Goal: Transaction & Acquisition: Book appointment/travel/reservation

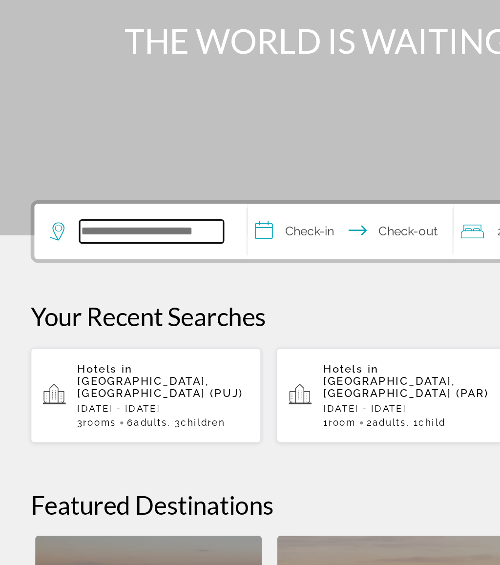
click at [107, 283] on input "Search widget" at bounding box center [97, 290] width 92 height 15
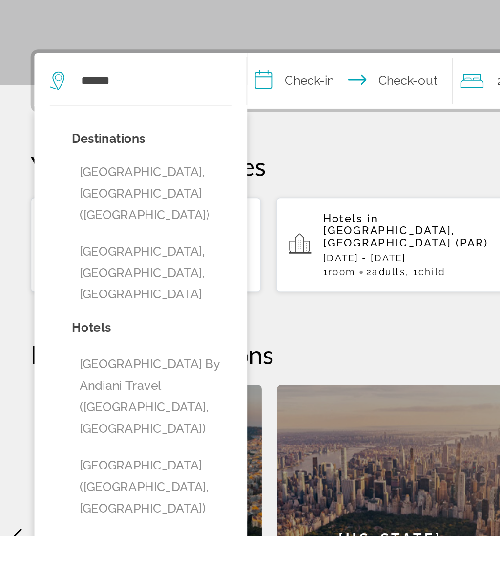
click at [125, 340] on button "[GEOGRAPHIC_DATA], [GEOGRAPHIC_DATA] ([GEOGRAPHIC_DATA])" at bounding box center [97, 363] width 102 height 46
type input "**********"
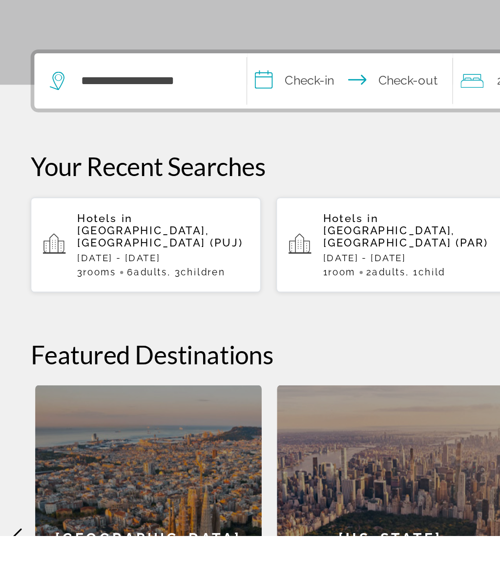
click at [212, 273] on input "**********" at bounding box center [225, 292] width 135 height 38
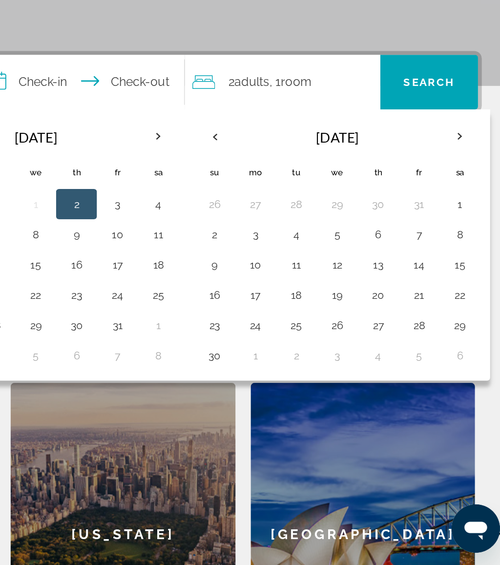
scroll to position [110, 0]
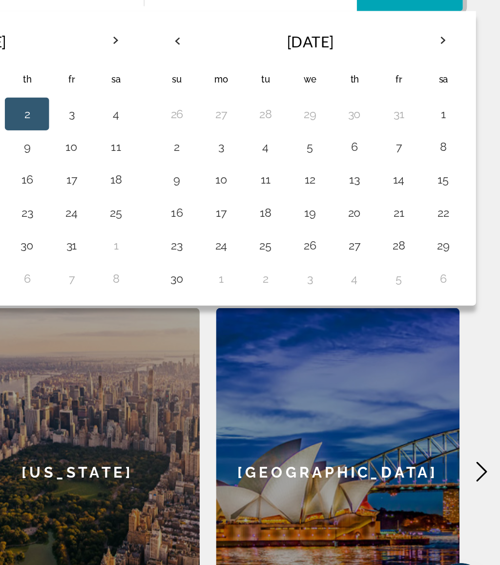
click at [353, 331] on button "25" at bounding box center [361, 338] width 16 height 14
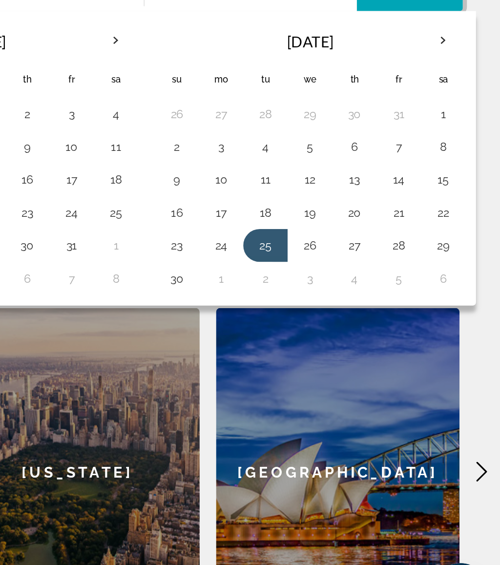
click at [301, 350] on button "30" at bounding box center [309, 357] width 16 height 14
type input "**********"
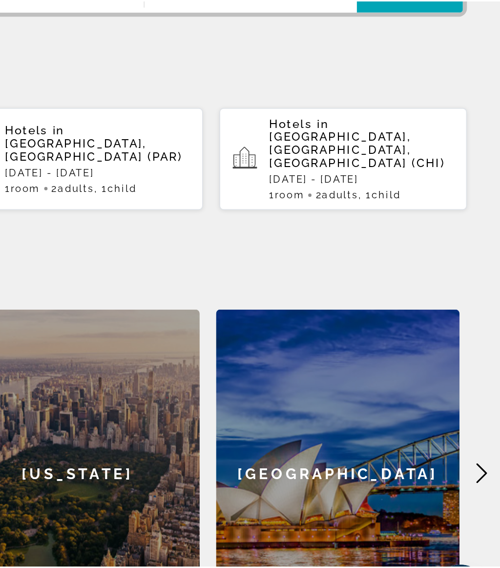
scroll to position [133, 2]
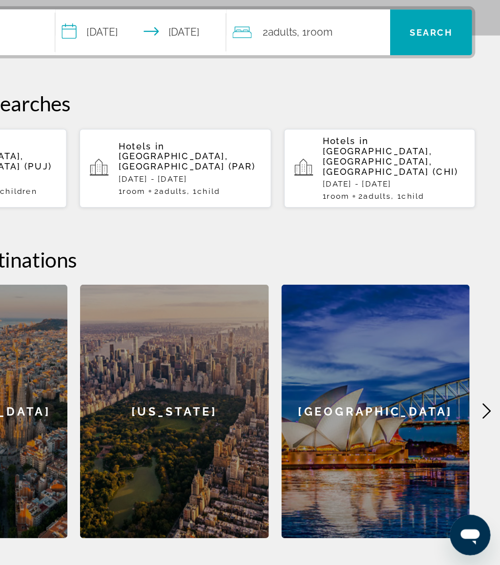
click at [344, 149] on span ", 1 Room rooms" at bounding box center [357, 156] width 27 height 14
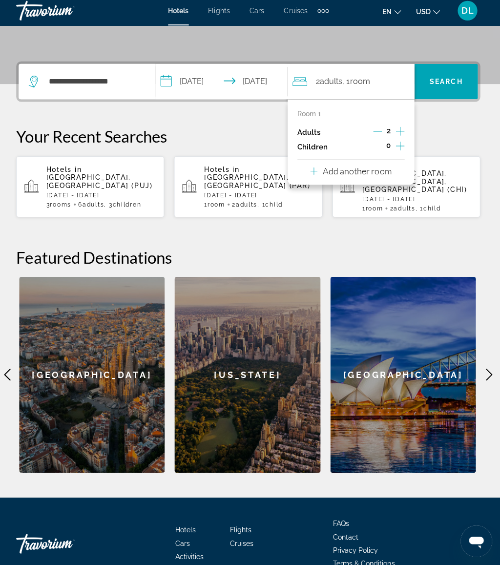
click at [390, 169] on p "Add another room" at bounding box center [358, 174] width 68 height 11
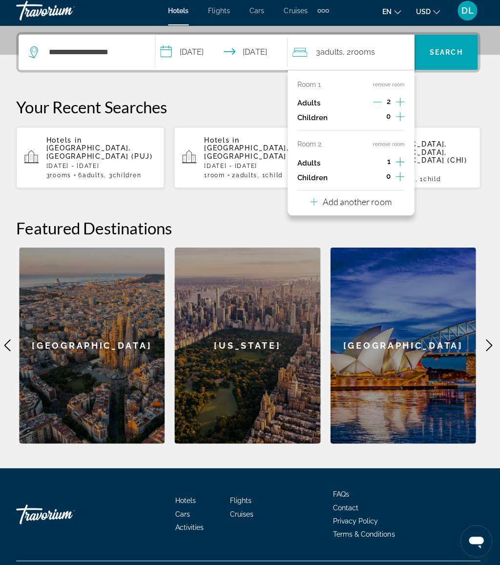
click at [397, 159] on icon "Increment adults" at bounding box center [401, 165] width 9 height 12
click at [392, 173] on div "0" at bounding box center [390, 180] width 32 height 15
click at [398, 176] on icon "Increment children" at bounding box center [401, 180] width 9 height 12
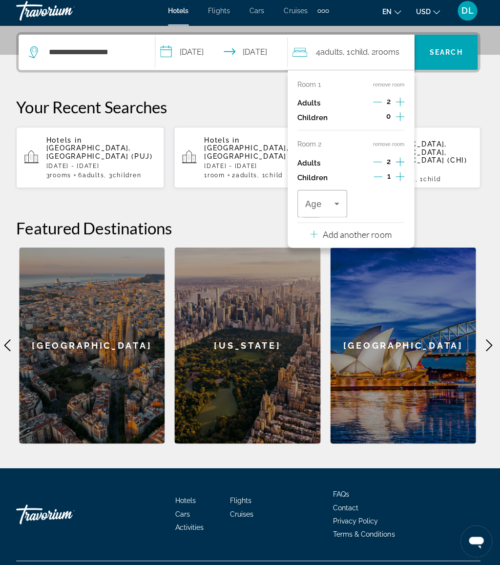
click at [338, 200] on icon "Travelers: 4 adults, 1 child" at bounding box center [338, 206] width 12 height 12
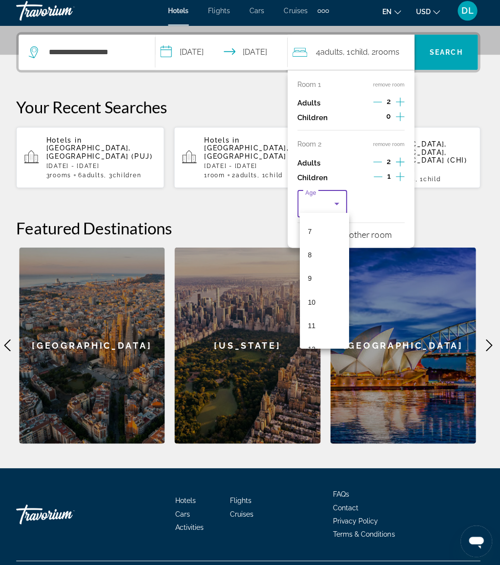
scroll to position [215, 0]
click at [319, 251] on mat-option "10" at bounding box center [326, 250] width 49 height 23
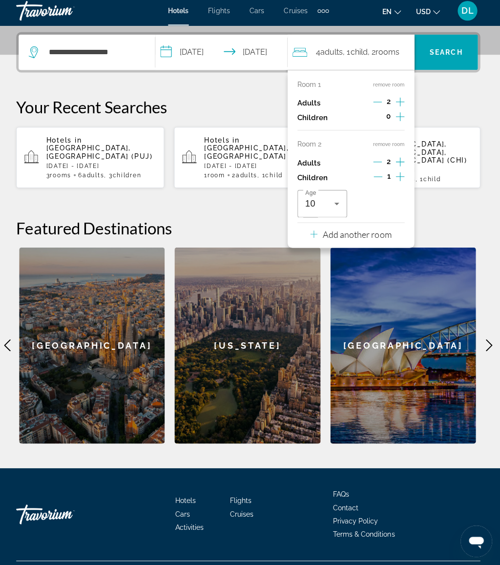
click at [403, 115] on icon "Increment children" at bounding box center [401, 120] width 9 height 12
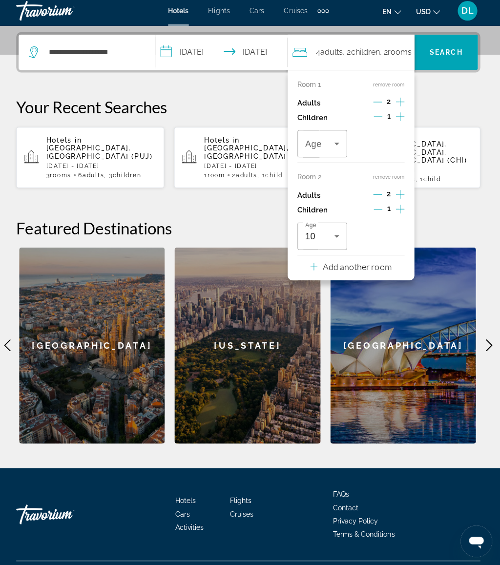
click at [332, 141] on icon "Travelers: 4 adults, 2 children" at bounding box center [338, 147] width 12 height 12
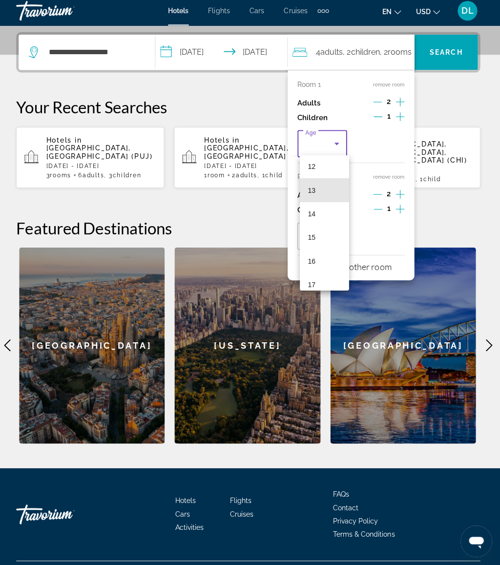
click at [316, 189] on mat-option "13" at bounding box center [326, 192] width 49 height 23
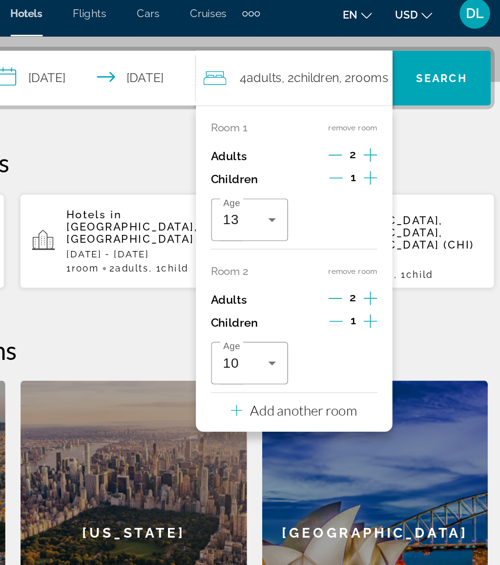
scroll to position [198, 0]
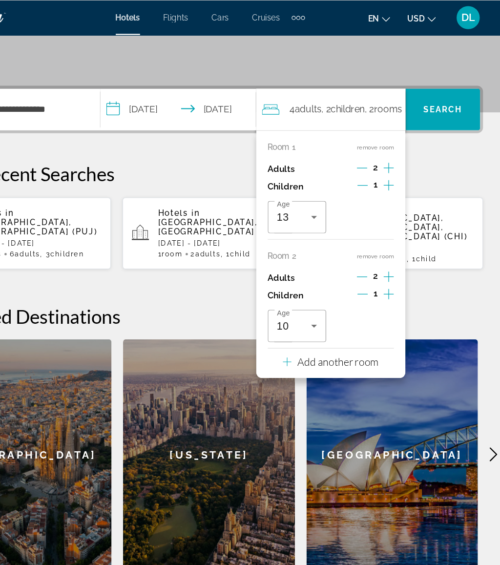
click at [321, 294] on button "Add another room" at bounding box center [352, 304] width 81 height 20
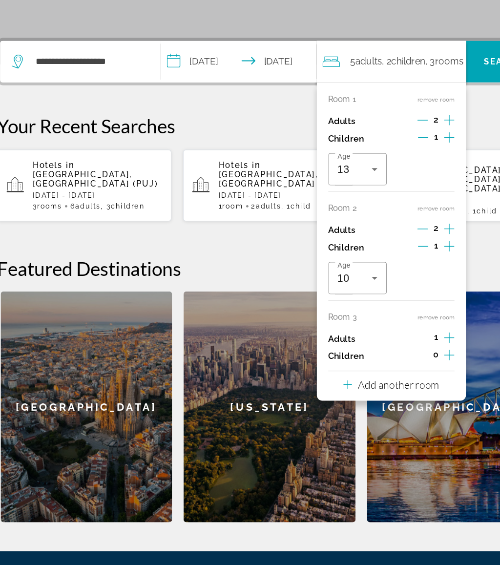
click at [397, 321] on icon "Increment adults" at bounding box center [401, 325] width 9 height 9
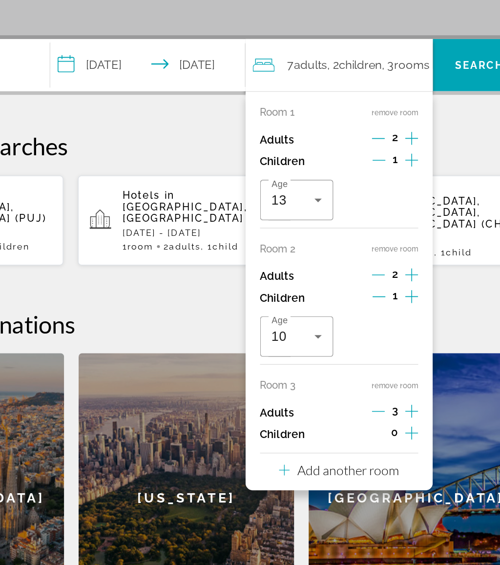
click at [431, 88] on span "Search" at bounding box center [447, 92] width 33 height 8
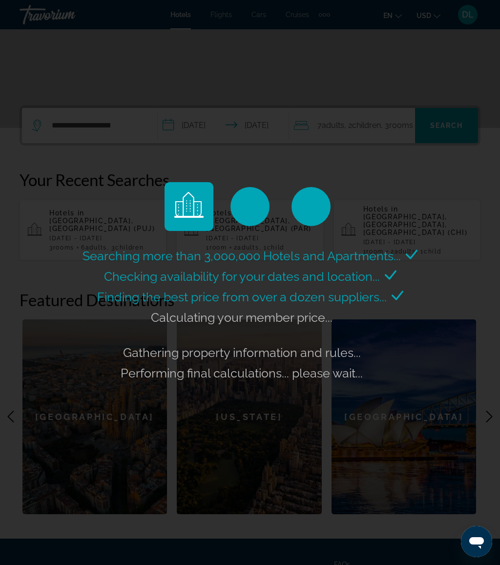
scroll to position [163, 0]
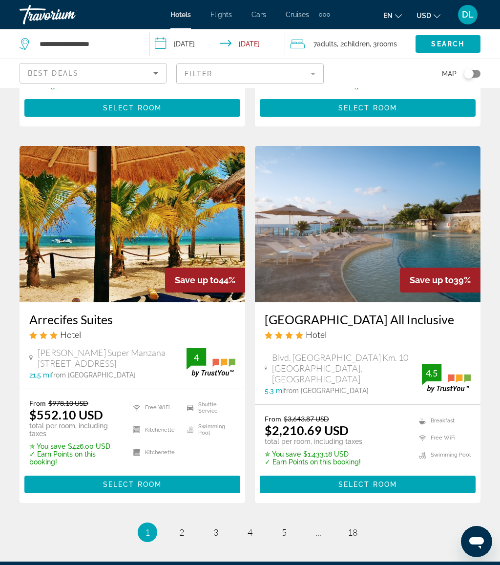
scroll to position [1912, 0]
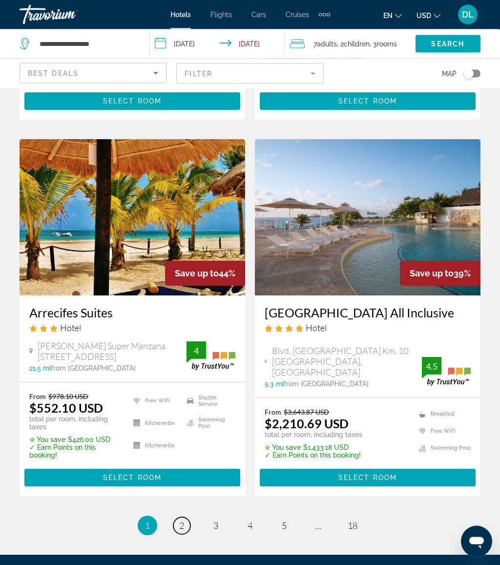
click at [184, 518] on link "page 2" at bounding box center [182, 526] width 17 height 17
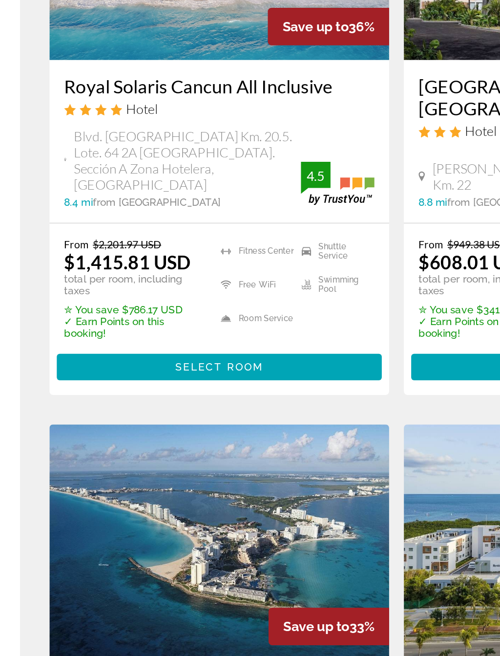
scroll to position [878, 0]
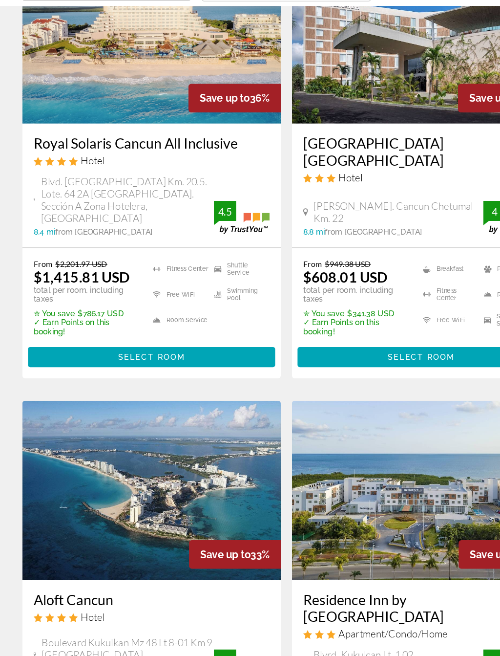
click at [220, 383] on span "Main content" at bounding box center [132, 394] width 216 height 23
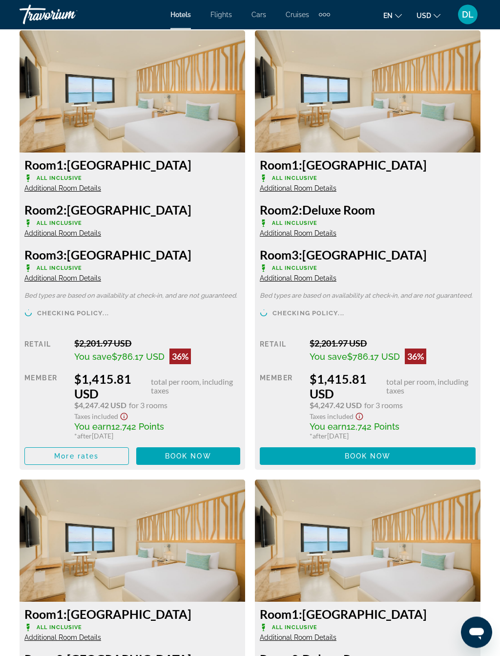
scroll to position [1689, 0]
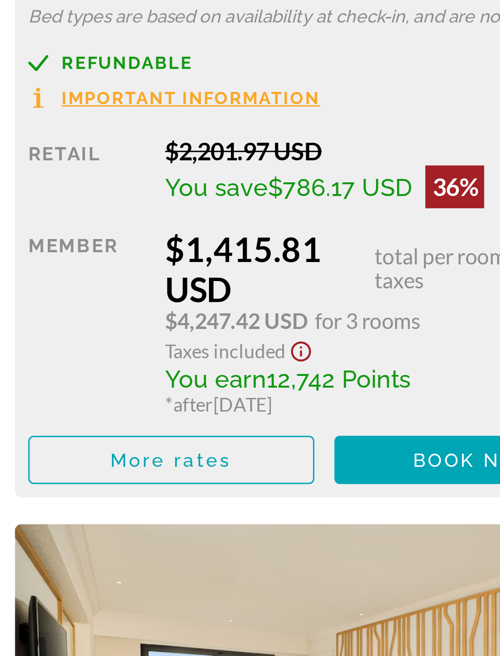
click at [148, 408] on span "Main content" at bounding box center [188, 419] width 105 height 23
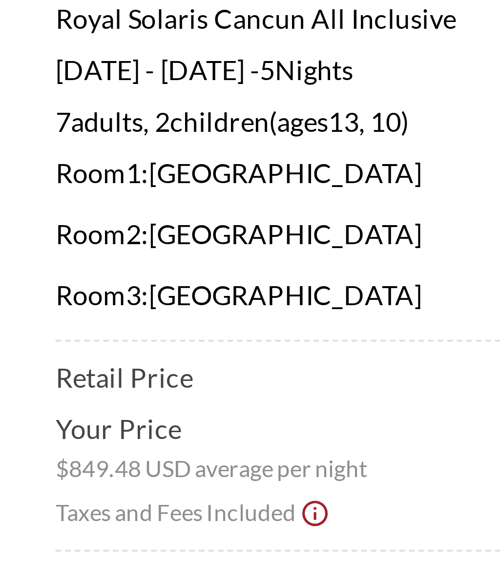
click at [34, 117] on div "Royal Solaris Cancun All Inclusive [DATE] - [DATE] - 5 Night Nights 7 Adult Adu…" at bounding box center [250, 160] width 432 height 87
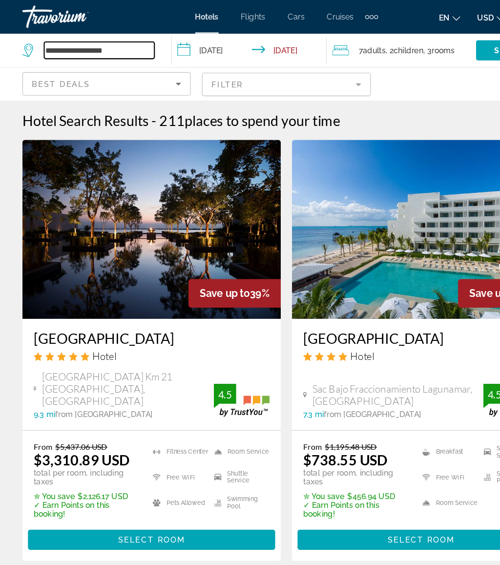
click at [131, 42] on input "**********" at bounding box center [87, 44] width 96 height 15
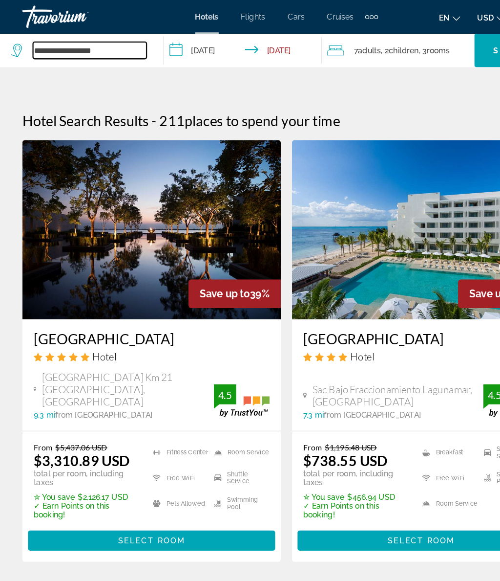
click at [127, 48] on input "**********" at bounding box center [78, 44] width 99 height 15
type input "*"
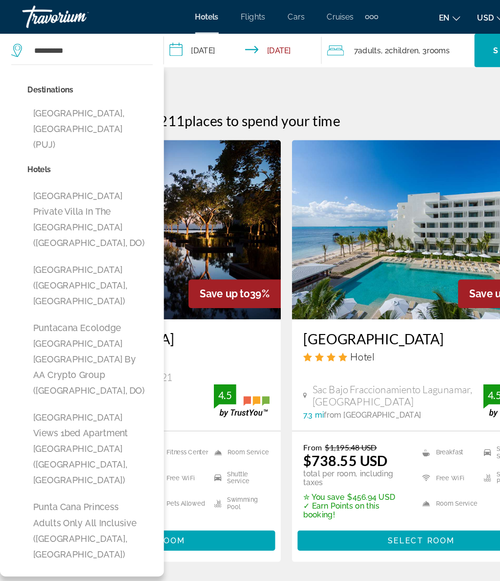
click at [96, 109] on button "[GEOGRAPHIC_DATA], [GEOGRAPHIC_DATA] (PUJ)" at bounding box center [78, 113] width 109 height 46
type input "**********"
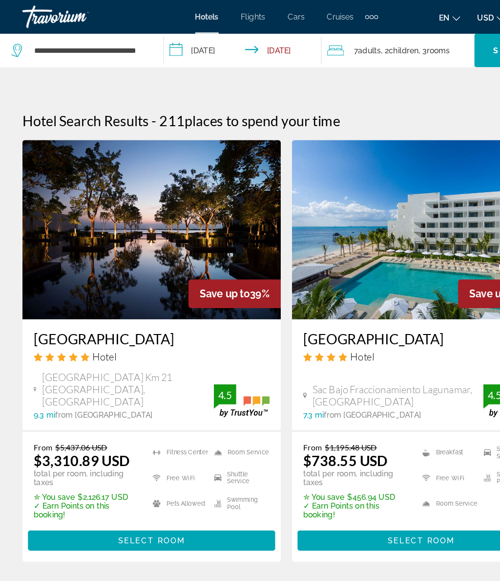
click at [361, 39] on span ", 2 Child Children" at bounding box center [349, 44] width 33 height 14
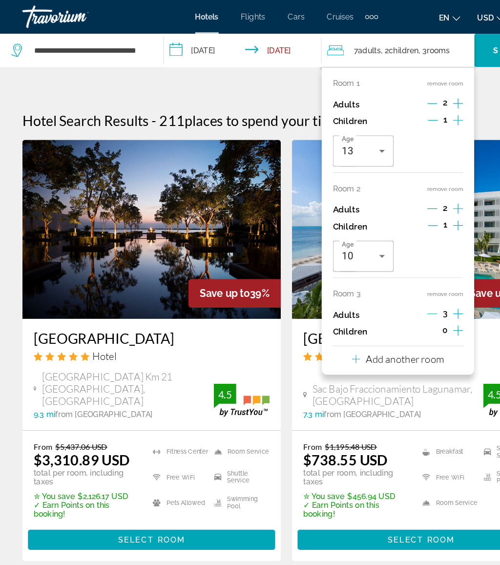
click at [403, 195] on icon "Increment children" at bounding box center [400, 197] width 9 height 12
click at [393, 221] on icon "Travelers: 7 adults, 3 children" at bounding box center [395, 224] width 12 height 12
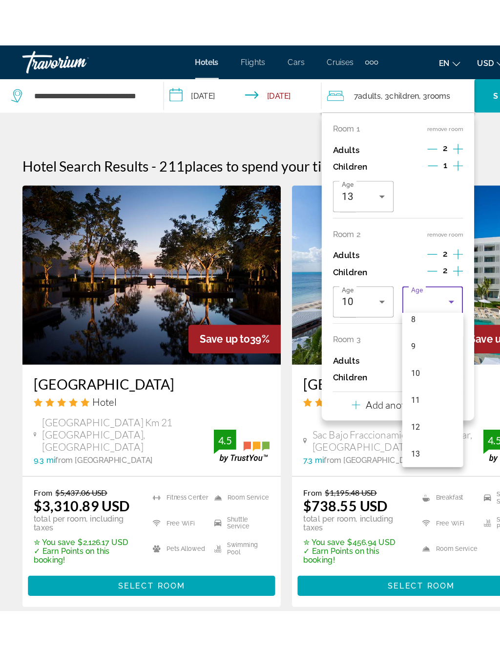
scroll to position [236, 0]
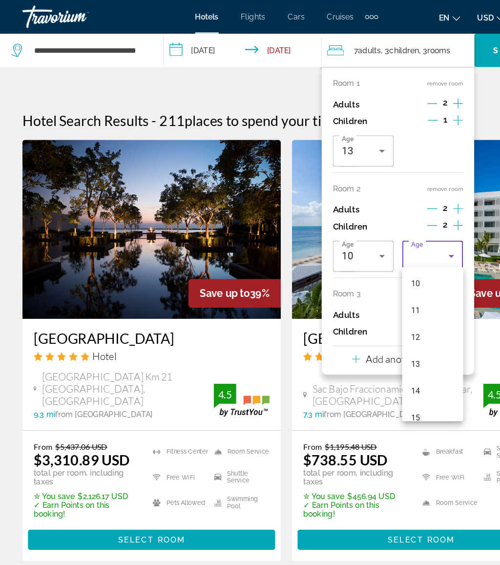
click at [381, 292] on mat-option "12" at bounding box center [377, 294] width 53 height 23
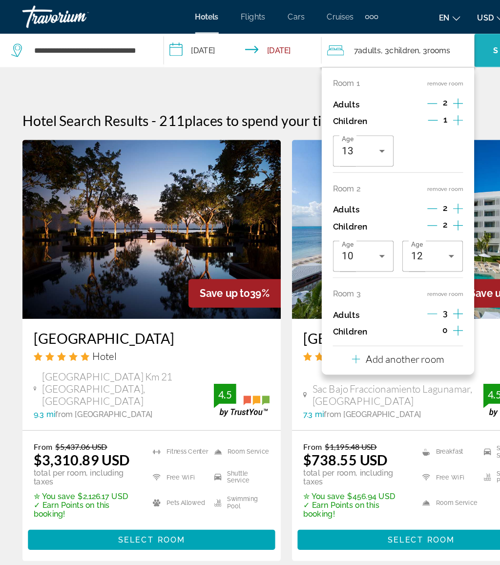
click at [431, 35] on span "Search widget" at bounding box center [447, 43] width 66 height 23
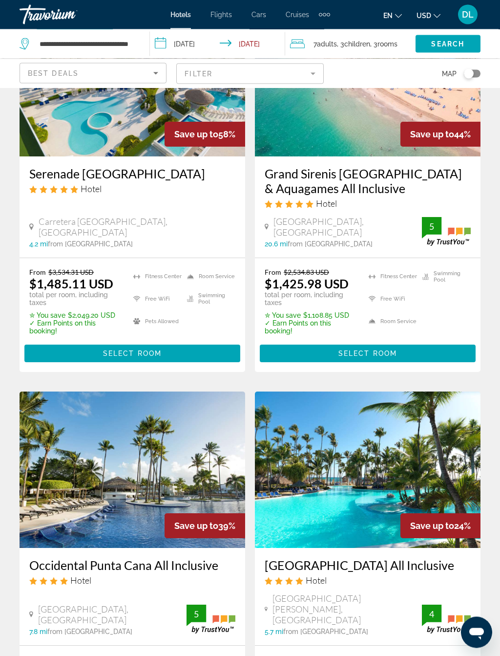
scroll to position [154, 0]
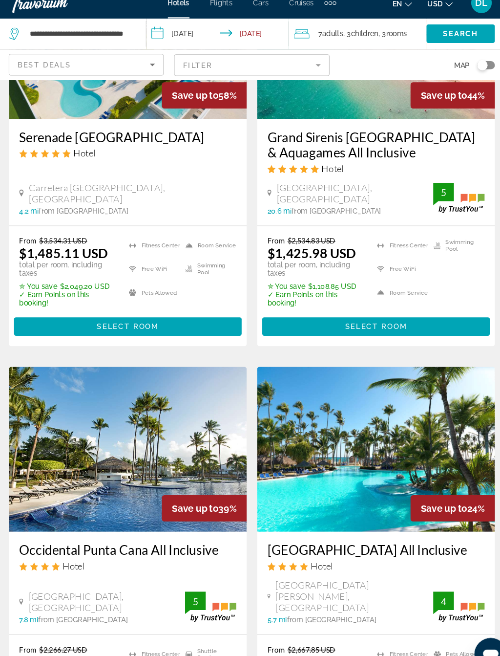
click at [375, 310] on span "Main content" at bounding box center [368, 321] width 216 height 23
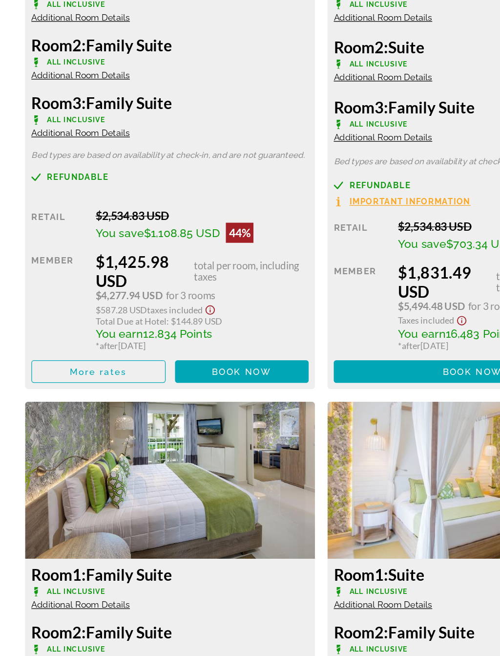
scroll to position [1680, 0]
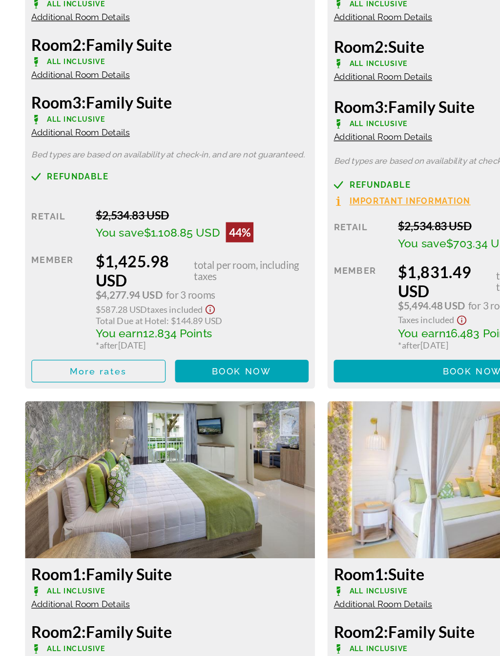
click at [197, 430] on span "Book now" at bounding box center [188, 434] width 46 height 8
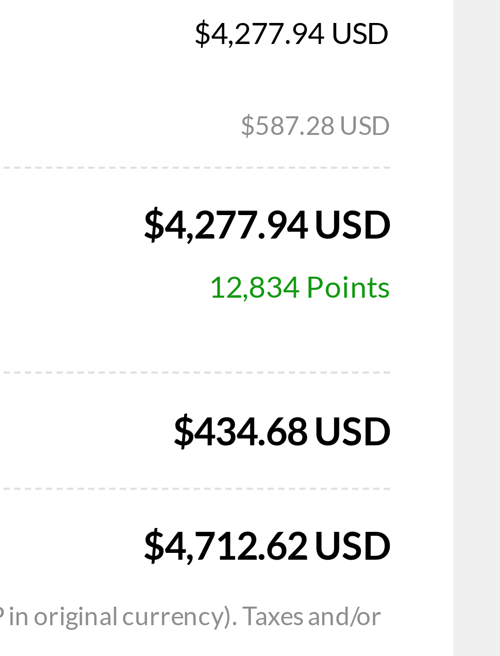
click at [38, 209] on div "Retail Price $7,604.49 USD Your Price $855.59 USD average per night $4,277.94 U…" at bounding box center [250, 301] width 432 height 185
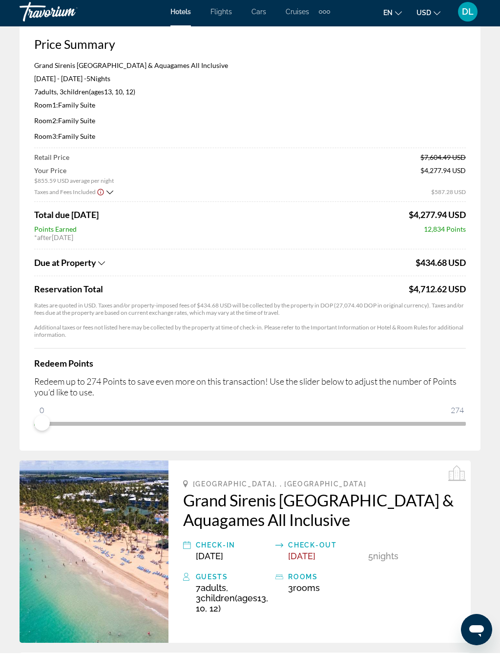
scroll to position [56, 0]
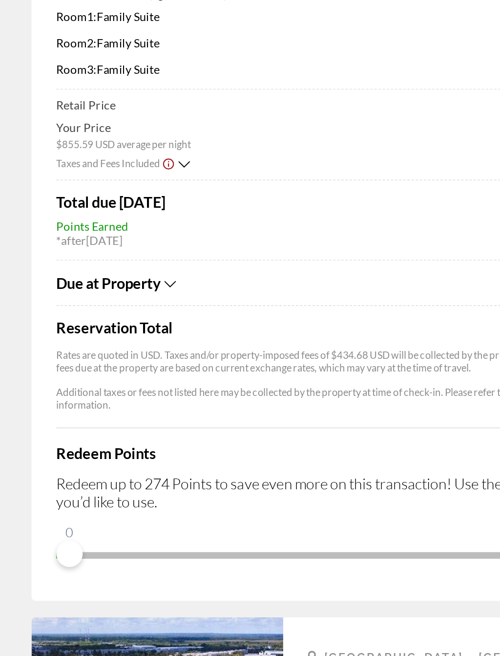
click at [99, 260] on icon "Show Taxes and Fees breakdown" at bounding box center [101, 264] width 7 height 8
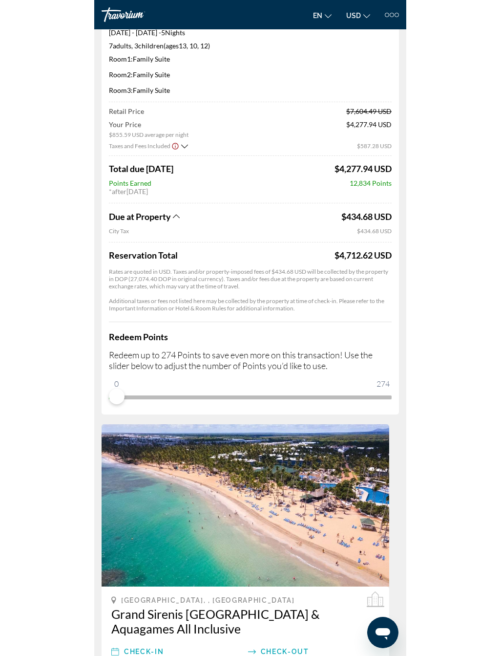
scroll to position [0, 0]
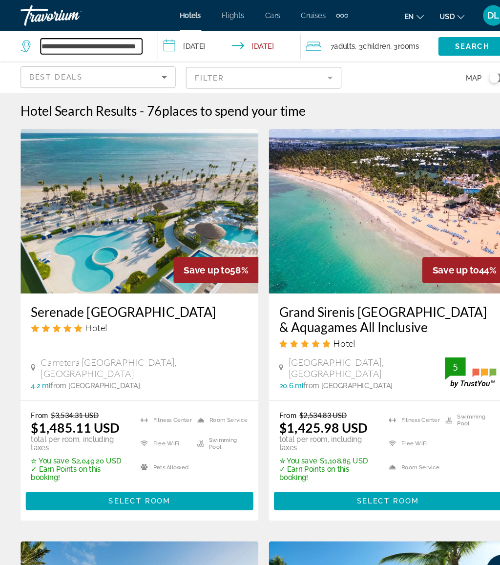
click at [129, 51] on input "**********" at bounding box center [87, 44] width 96 height 15
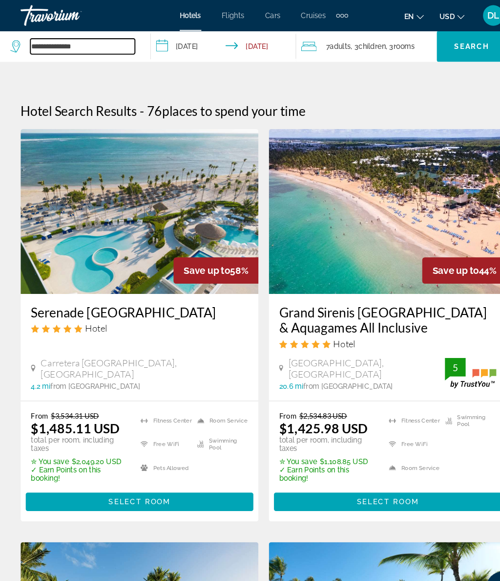
type input "*****"
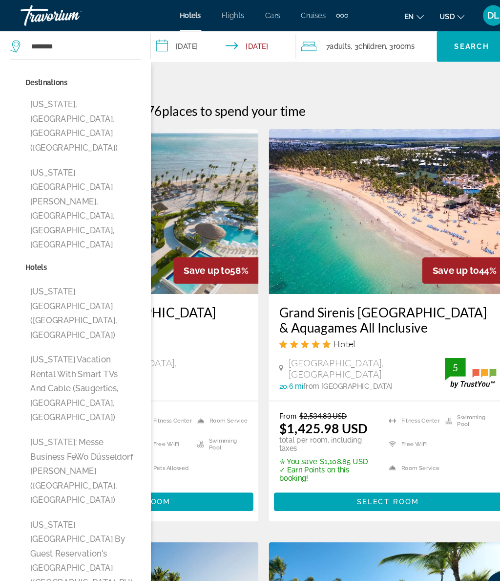
click at [93, 107] on button "[US_STATE], [GEOGRAPHIC_DATA], [GEOGRAPHIC_DATA] ([GEOGRAPHIC_DATA])" at bounding box center [78, 120] width 109 height 60
type input "**********"
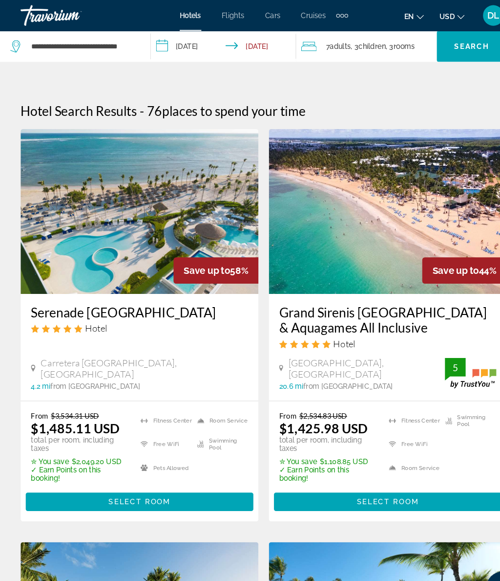
click at [450, 36] on span "Search widget" at bounding box center [447, 43] width 66 height 23
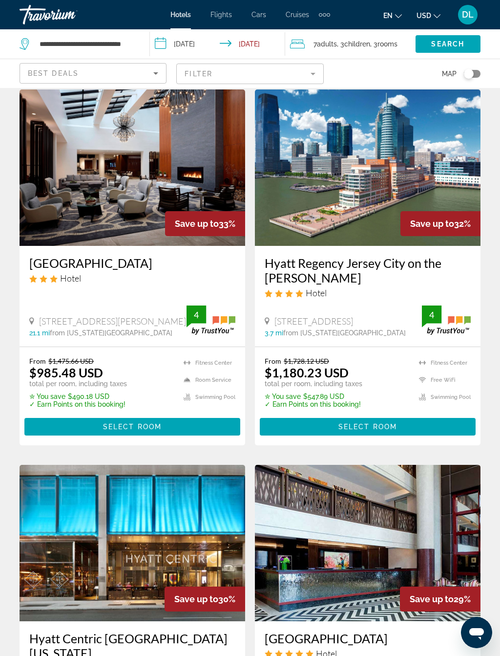
scroll to position [1217, 0]
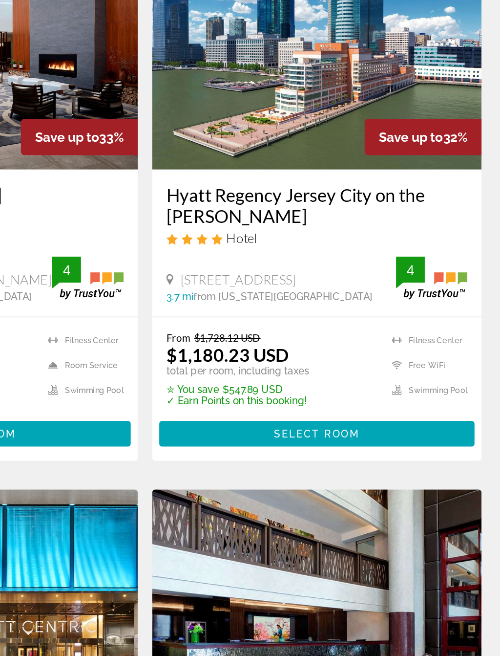
click at [339, 395] on span "Select Room" at bounding box center [368, 399] width 59 height 8
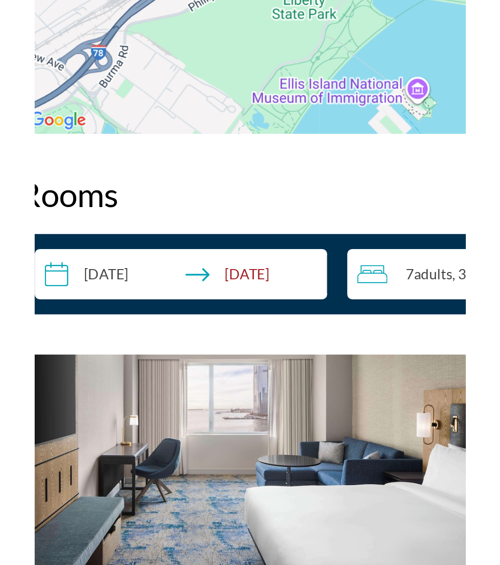
scroll to position [1197, 0]
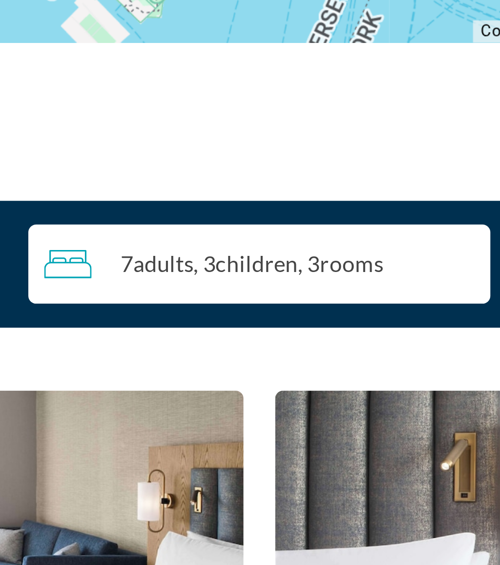
click at [184, 433] on div "7 Adult Adults , 3 Child Children , 3 Room rooms" at bounding box center [252, 445] width 137 height 24
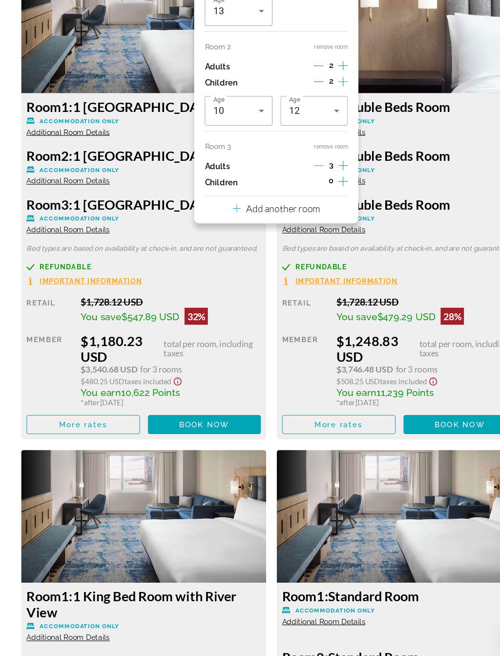
scroll to position [1701, 0]
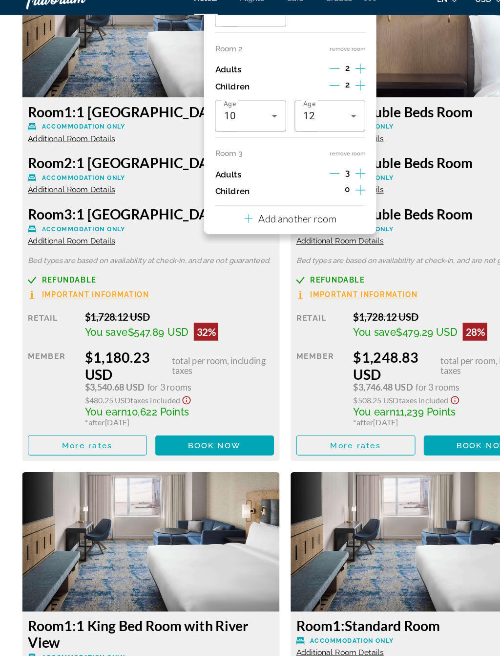
click at [204, 403] on span "Book now" at bounding box center [188, 407] width 46 height 8
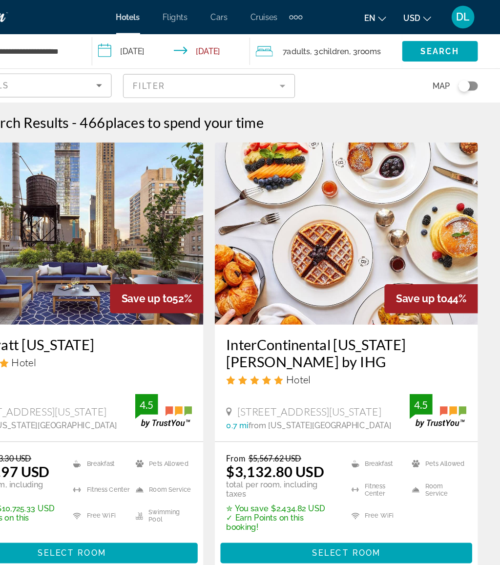
click at [378, 43] on span "rooms" at bounding box center [388, 44] width 20 height 8
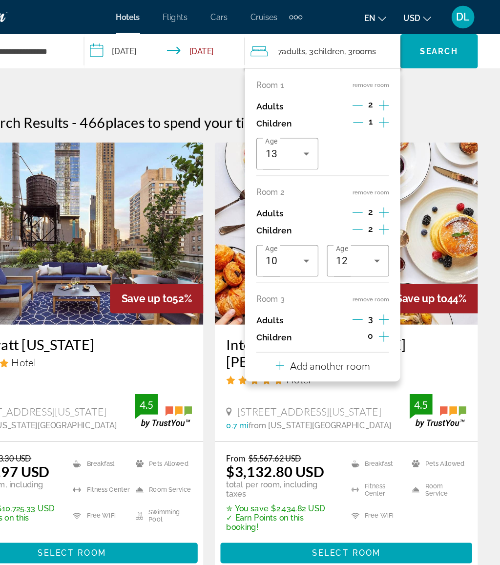
click at [373, 163] on button "remove room" at bounding box center [388, 165] width 31 height 6
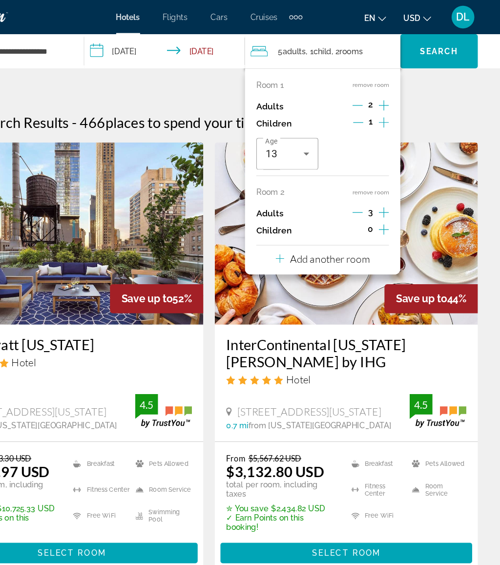
click at [373, 165] on button "remove room" at bounding box center [388, 165] width 31 height 6
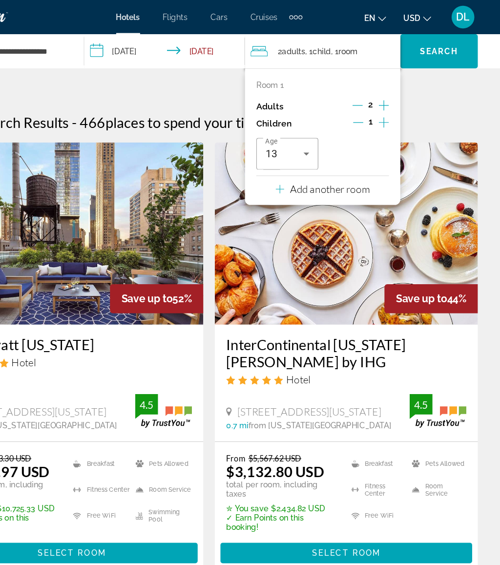
click at [374, 101] on icon "Decrement children" at bounding box center [378, 105] width 9 height 9
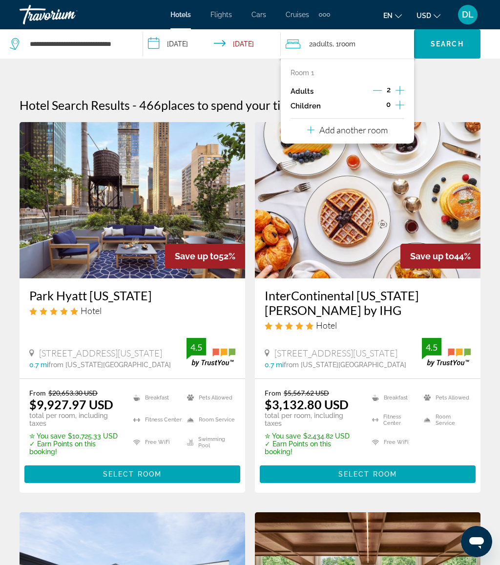
click at [185, 49] on input "**********" at bounding box center [214, 45] width 142 height 32
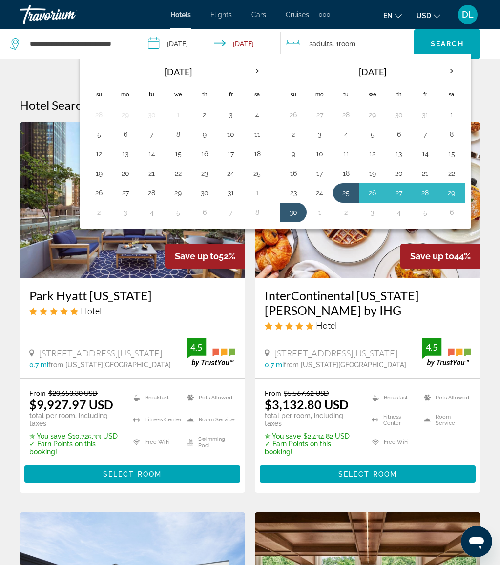
click at [292, 189] on button "23" at bounding box center [294, 193] width 16 height 14
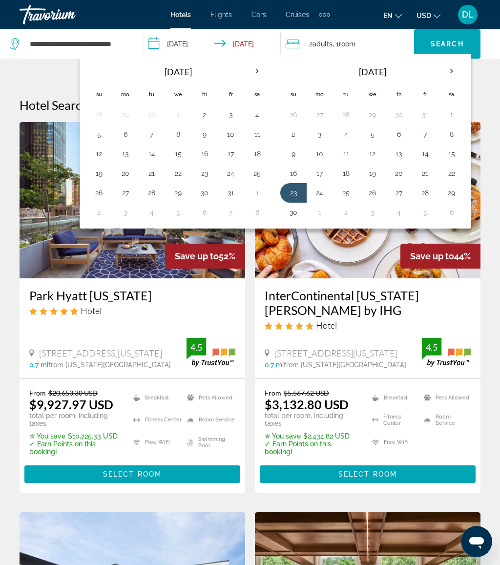
click at [292, 214] on button "30" at bounding box center [294, 213] width 16 height 14
type input "**********"
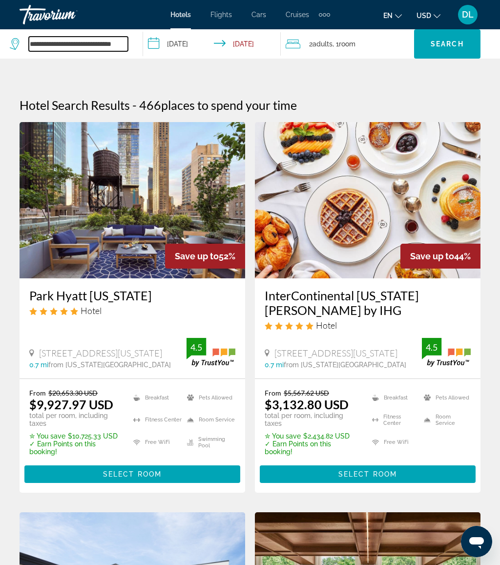
click at [107, 37] on input "**********" at bounding box center [78, 44] width 99 height 15
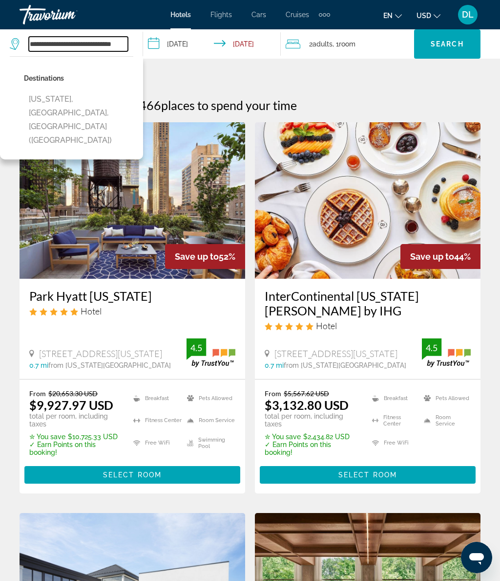
click at [124, 42] on input "**********" at bounding box center [78, 44] width 99 height 15
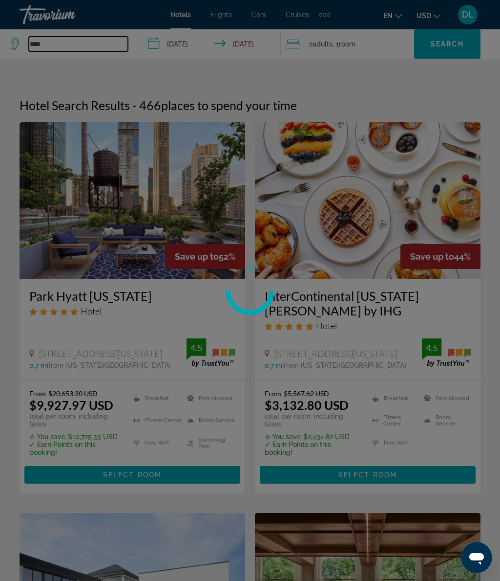
click at [65, 41] on input "****" at bounding box center [78, 44] width 99 height 15
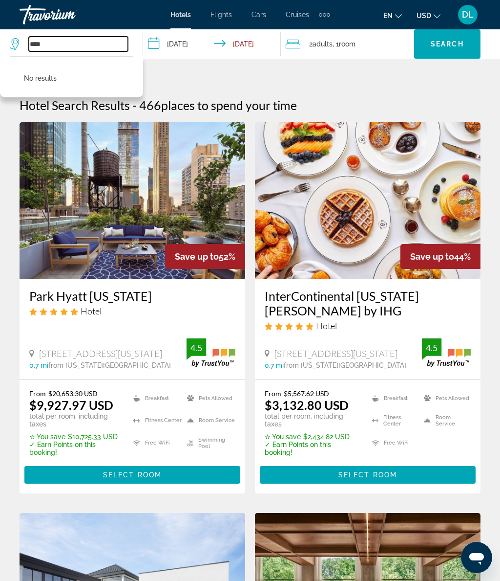
click at [68, 44] on input "****" at bounding box center [78, 44] width 99 height 15
type input "*"
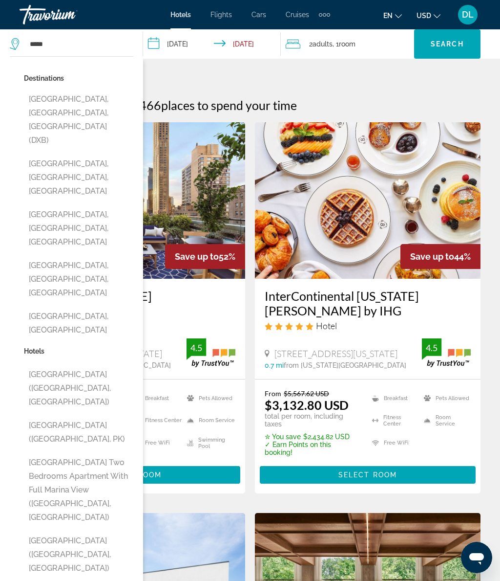
click at [100, 99] on button "[GEOGRAPHIC_DATA], [GEOGRAPHIC_DATA], [GEOGRAPHIC_DATA] (DXB)" at bounding box center [78, 120] width 109 height 60
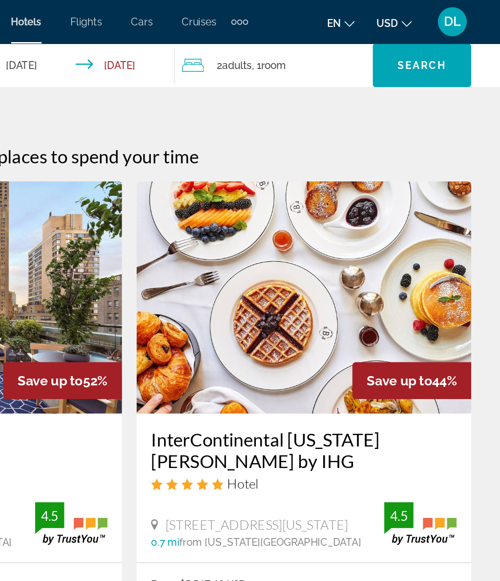
click at [414, 38] on span "Search widget" at bounding box center [447, 43] width 66 height 23
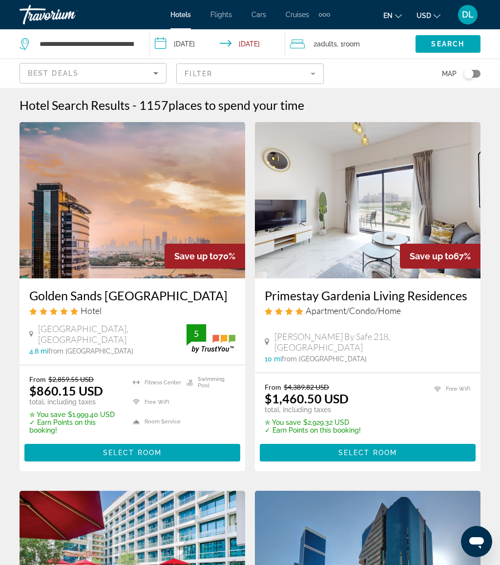
click at [74, 394] on ins "$860.15 USD" at bounding box center [66, 391] width 74 height 15
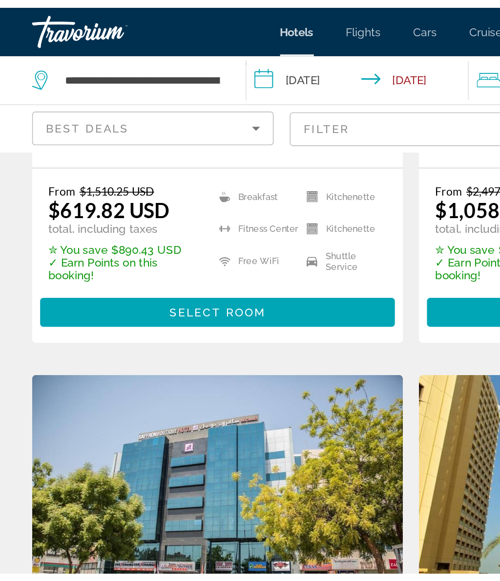
scroll to position [576, 0]
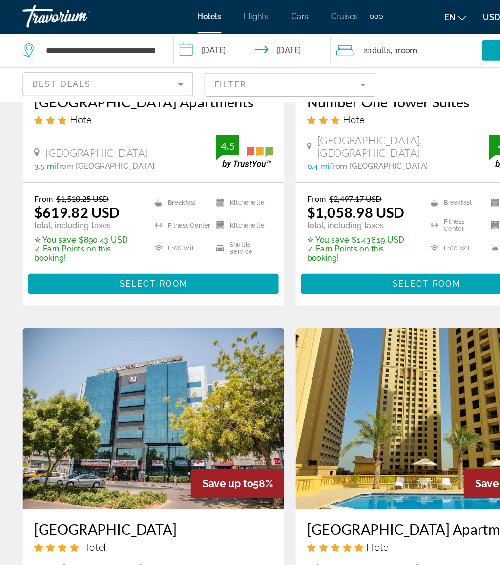
click at [132, 25] on div "Hotels Flights Cars Cruises Activities Hotels Flights Cars Cruises Activities e…" at bounding box center [250, 14] width 500 height 25
click at [130, 39] on input "**********" at bounding box center [87, 44] width 96 height 15
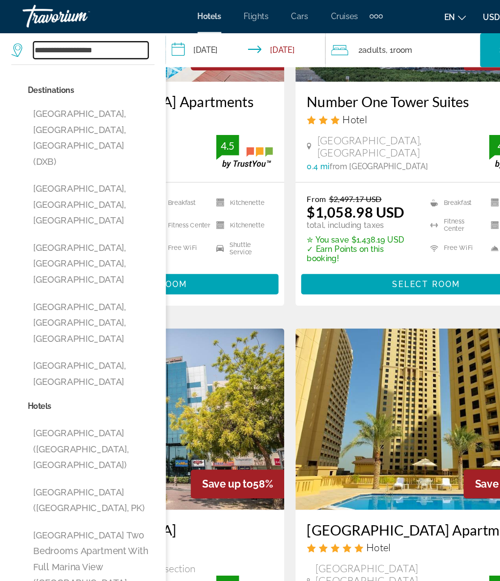
click at [103, 38] on input "**********" at bounding box center [78, 44] width 99 height 15
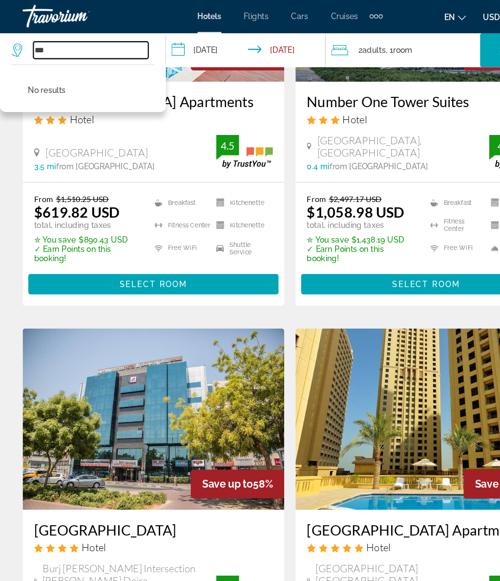
type input "*"
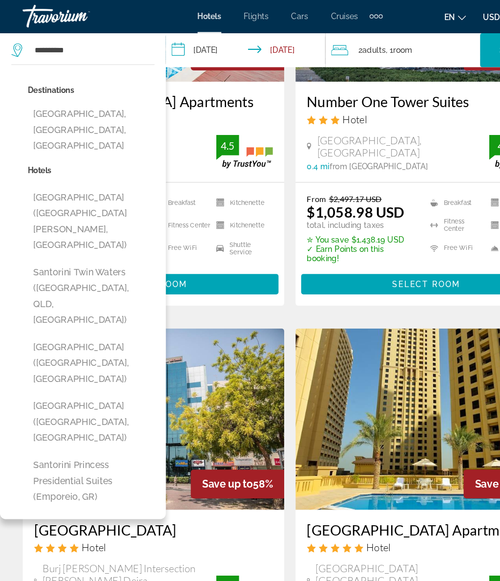
click at [98, 98] on button "[GEOGRAPHIC_DATA], [GEOGRAPHIC_DATA], [GEOGRAPHIC_DATA]" at bounding box center [78, 113] width 109 height 46
type input "**********"
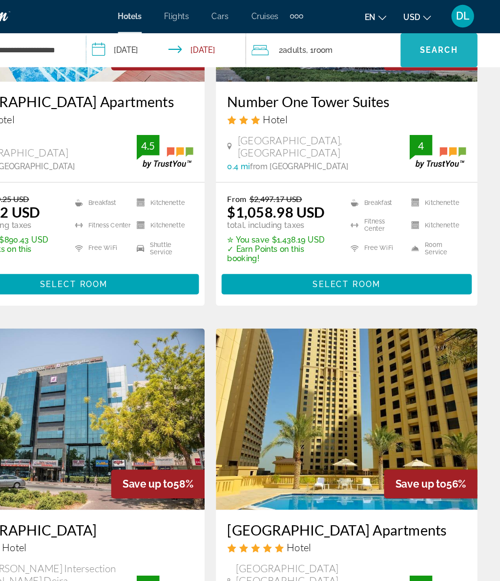
click at [431, 42] on span "Search" at bounding box center [447, 44] width 33 height 8
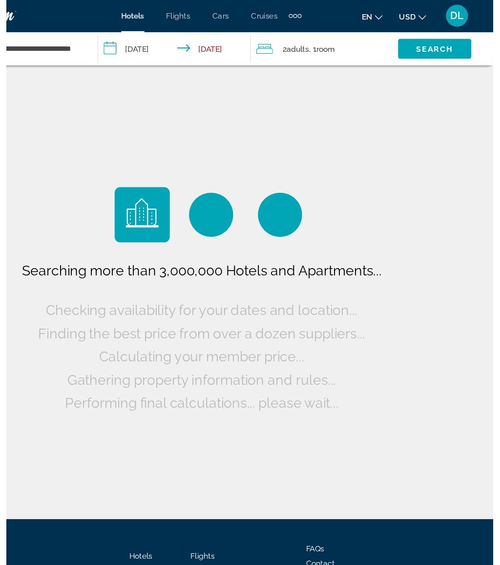
scroll to position [0, 0]
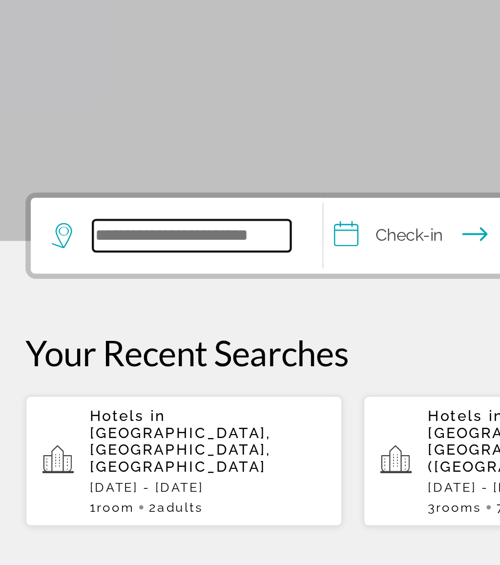
click at [93, 283] on input "Search widget" at bounding box center [97, 290] width 92 height 15
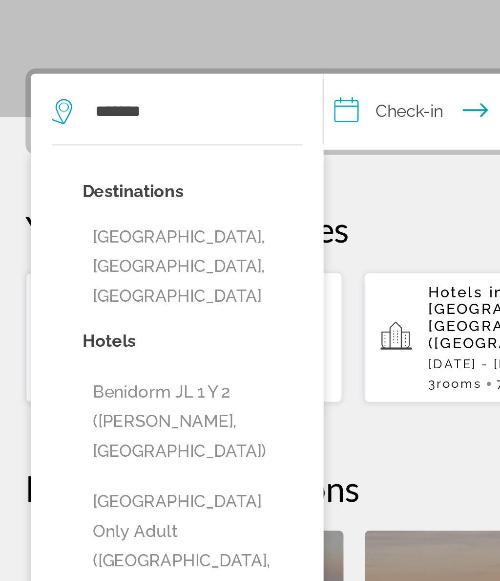
click at [124, 340] on button "Benidorm, Alicante, Spain" at bounding box center [97, 363] width 102 height 46
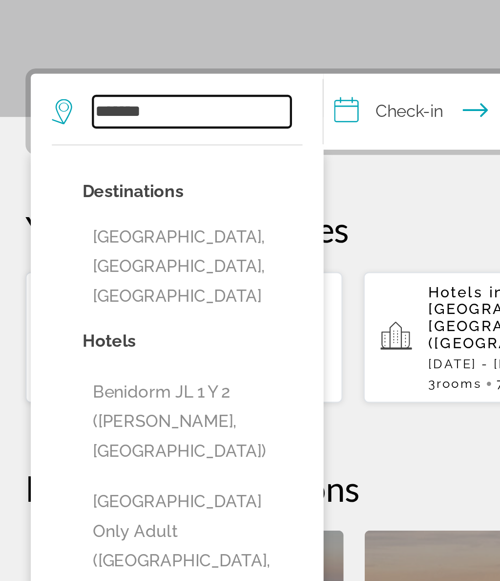
type input "**********"
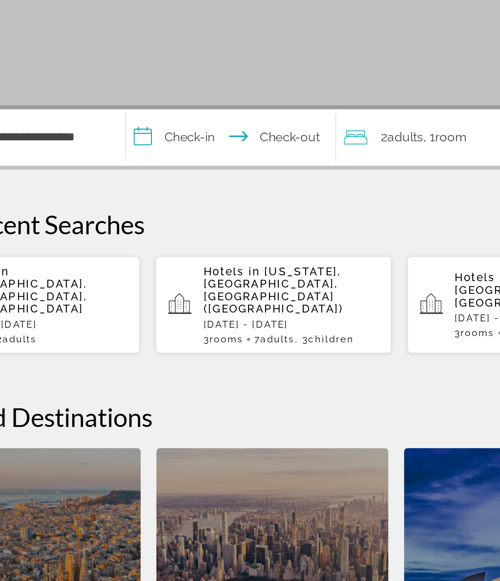
click at [158, 273] on input "**********" at bounding box center [225, 292] width 135 height 38
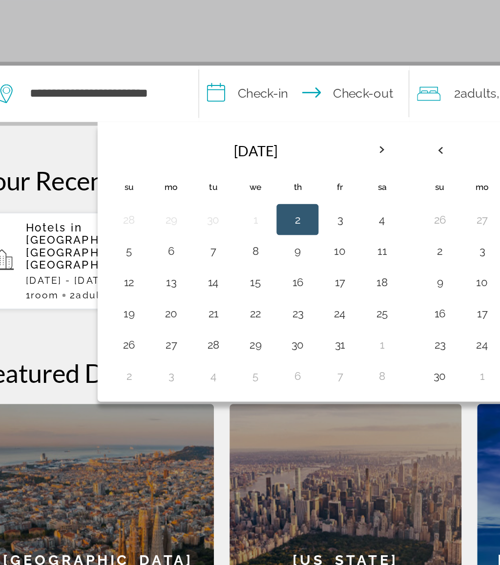
scroll to position [27, 0]
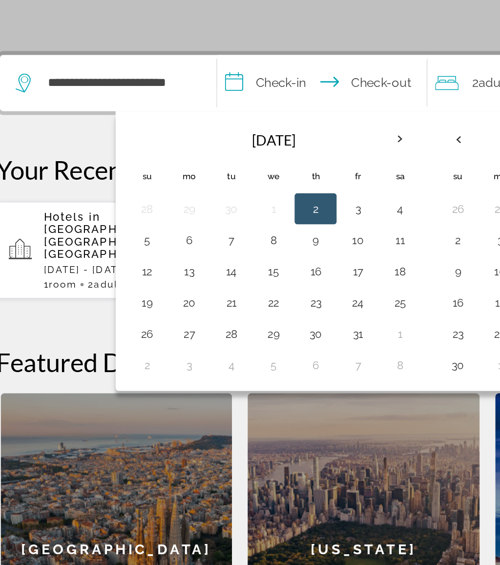
click at [159, 375] on button "14" at bounding box center [167, 382] width 16 height 14
click at [132, 355] on button "6" at bounding box center [140, 362] width 16 height 14
type input "**********"
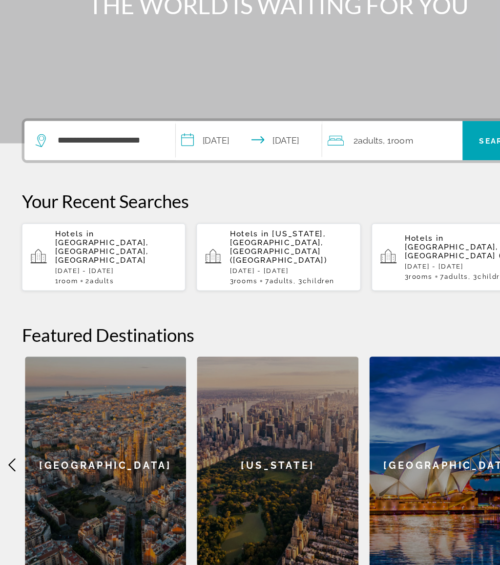
click at [356, 167] on div "2 Adult Adults , 1 Room rooms" at bounding box center [354, 184] width 121 height 35
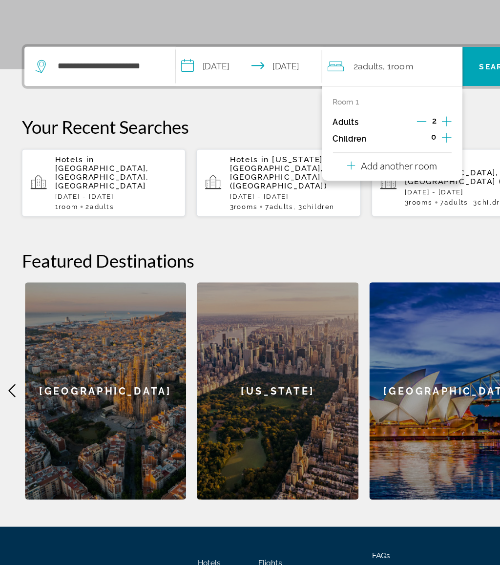
scroll to position [180, 0]
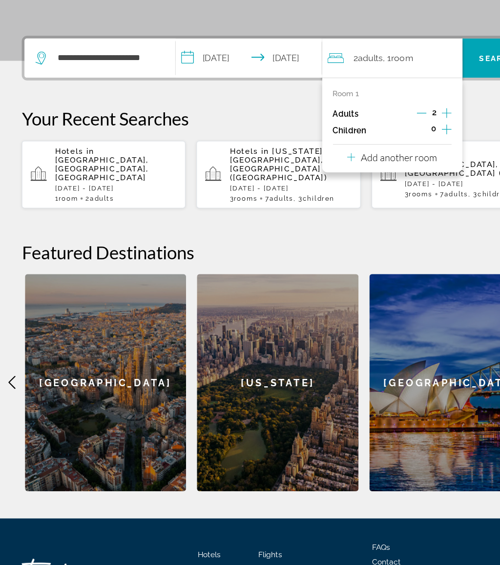
click at [378, 188] on button "Add another room" at bounding box center [352, 198] width 81 height 20
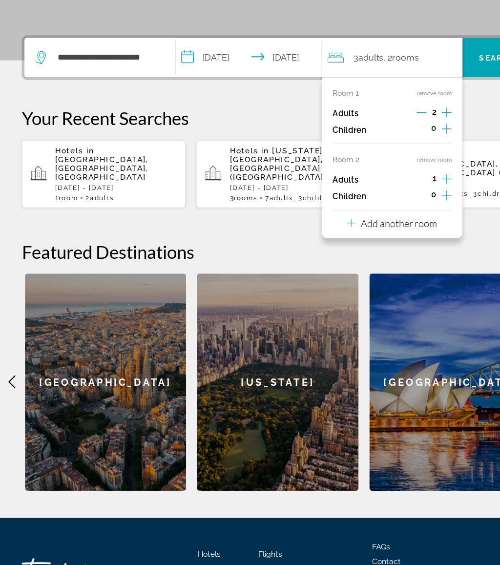
click at [393, 213] on div "1" at bounding box center [390, 220] width 31 height 15
click at [400, 213] on icon "Increment adults" at bounding box center [401, 219] width 9 height 12
click at [438, 106] on span "Search" at bounding box center [447, 110] width 33 height 8
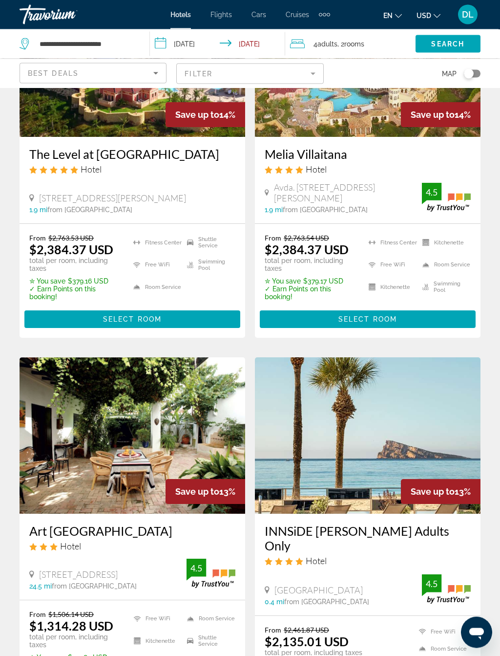
scroll to position [1329, 0]
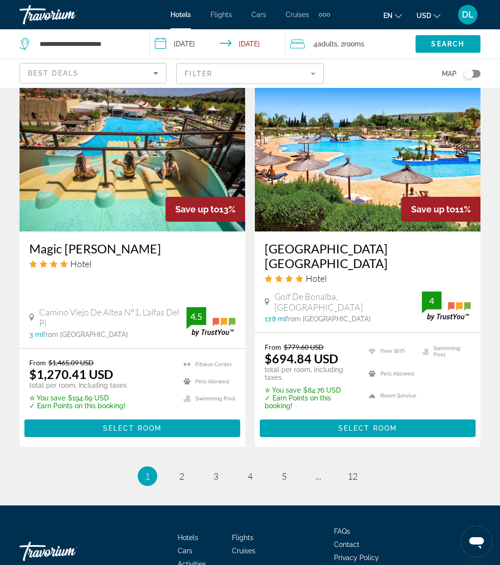
click at [247, 79] on mat-form-field "Filter" at bounding box center [249, 74] width 147 height 21
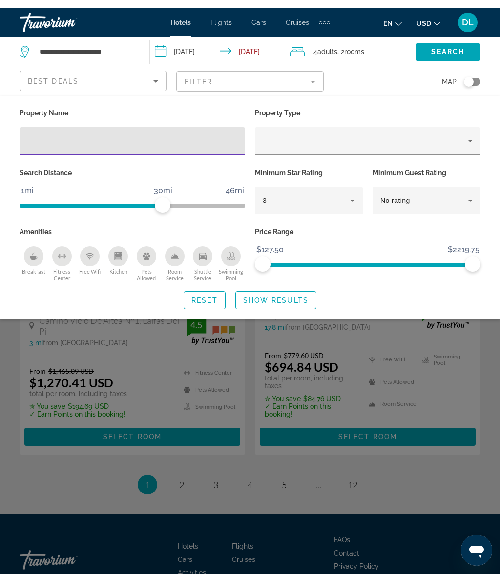
scroll to position [1972, 0]
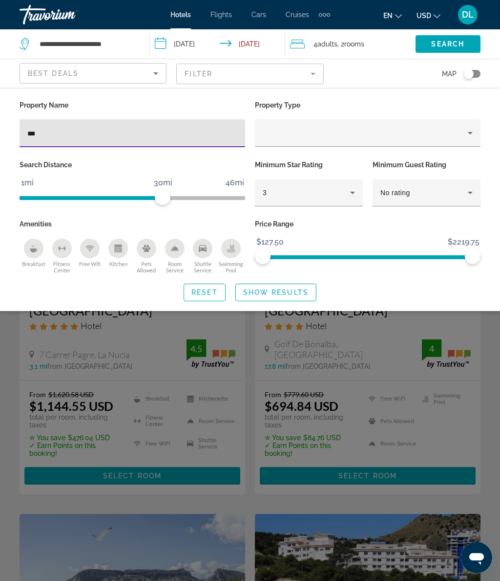
scroll to position [618, 0]
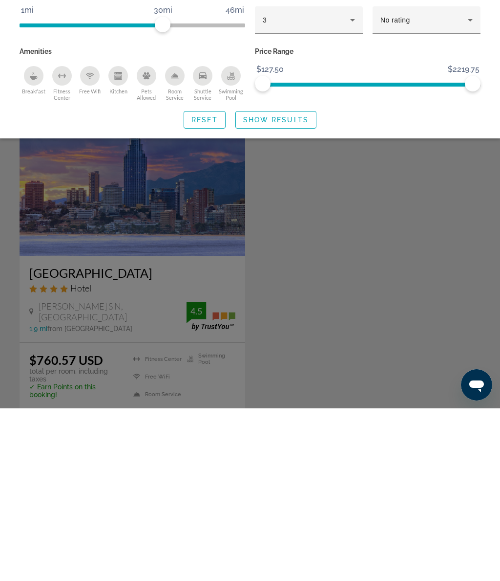
type input "****"
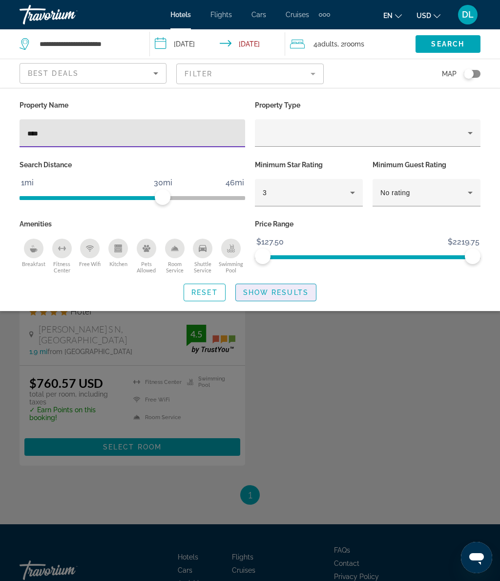
click at [278, 285] on span "Search widget" at bounding box center [276, 292] width 80 height 23
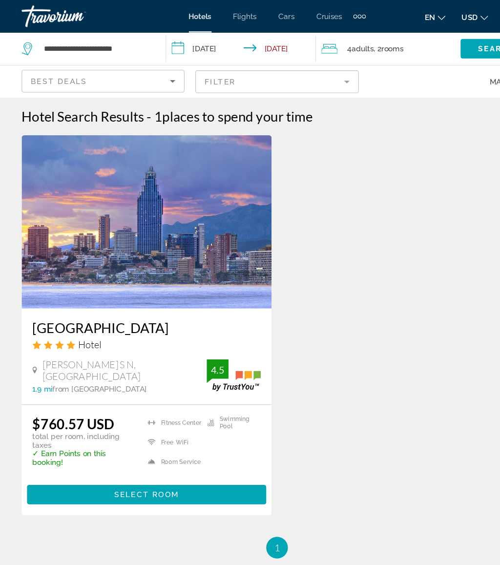
click at [298, 64] on mat-form-field "Filter" at bounding box center [249, 74] width 147 height 21
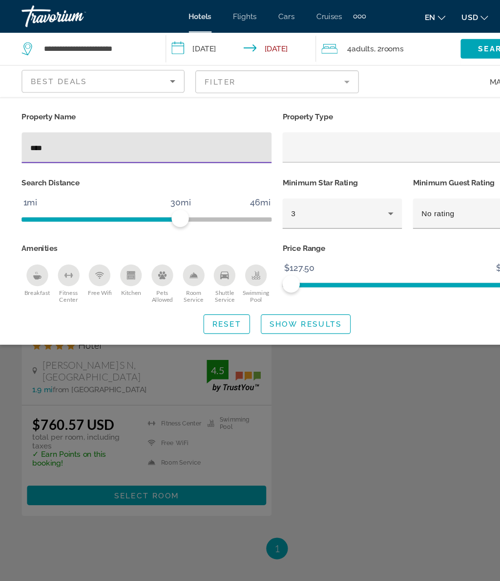
click at [86, 136] on input "****" at bounding box center [132, 134] width 210 height 12
type input "*"
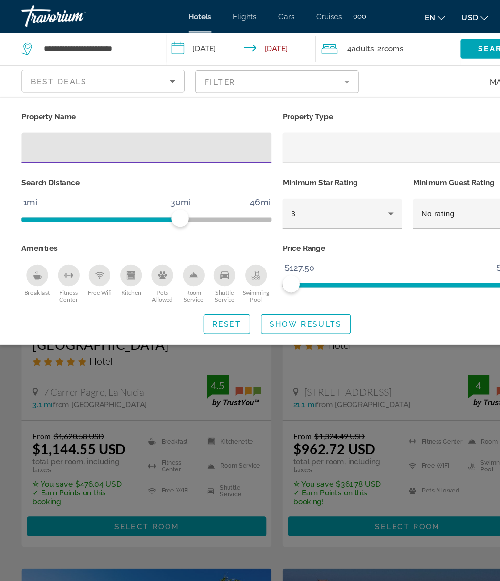
click at [296, 289] on span "Show Results" at bounding box center [275, 292] width 65 height 8
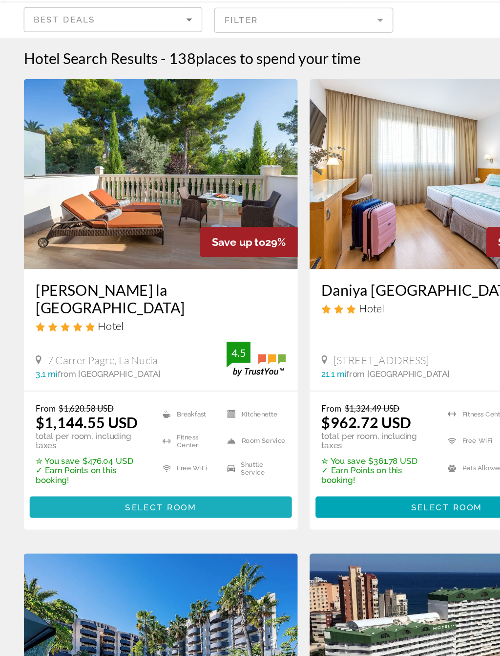
click at [192, 463] on span "Main content" at bounding box center [132, 474] width 216 height 23
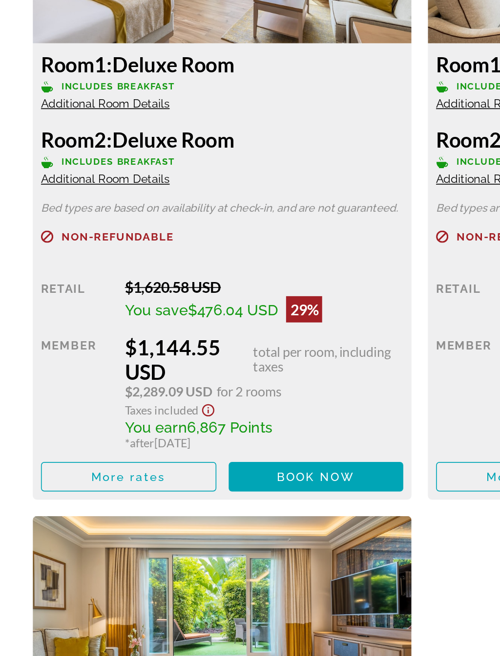
scroll to position [1553, 0]
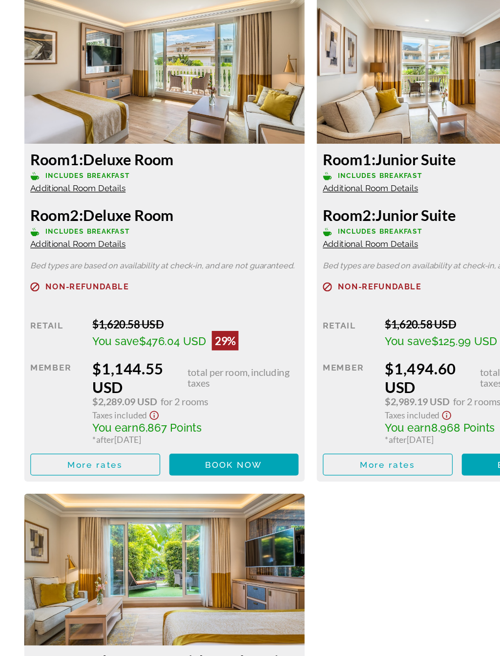
click at [198, 498] on span "Book now" at bounding box center [188, 502] width 46 height 8
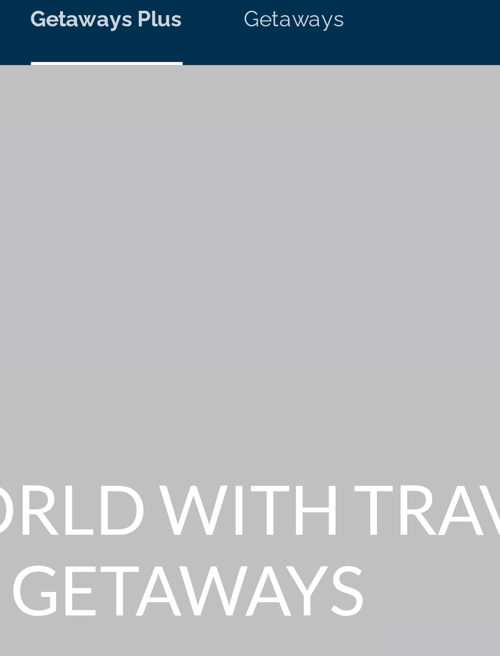
click at [268, 11] on span "Getaways" at bounding box center [284, 15] width 32 height 8
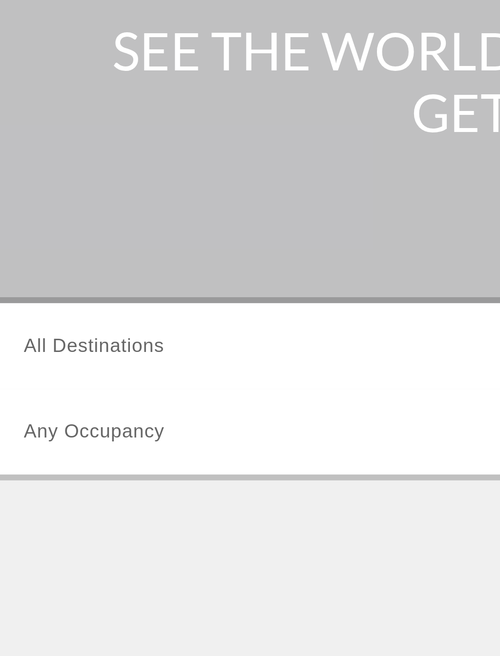
click at [77, 285] on input "Destination All Destinations" at bounding box center [139, 291] width 208 height 12
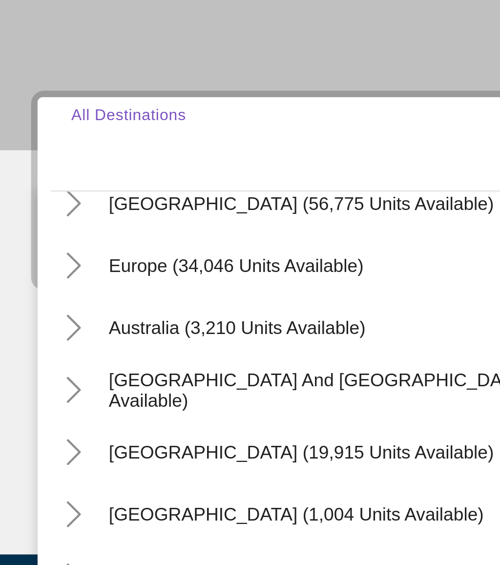
scroll to position [112, 0]
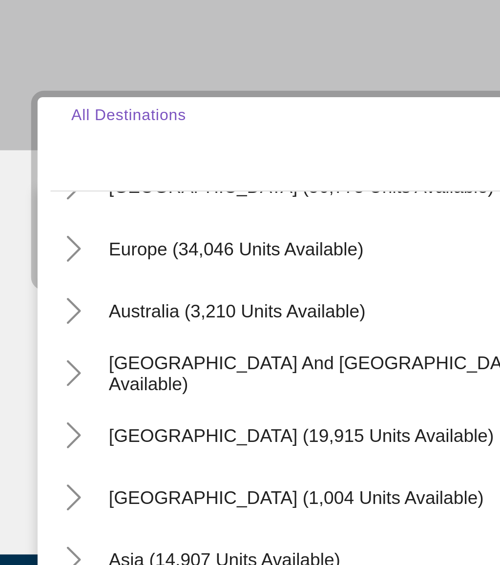
click at [31, 326] on icon "Toggle Europe (34,046 units available)" at bounding box center [36, 331] width 10 height 10
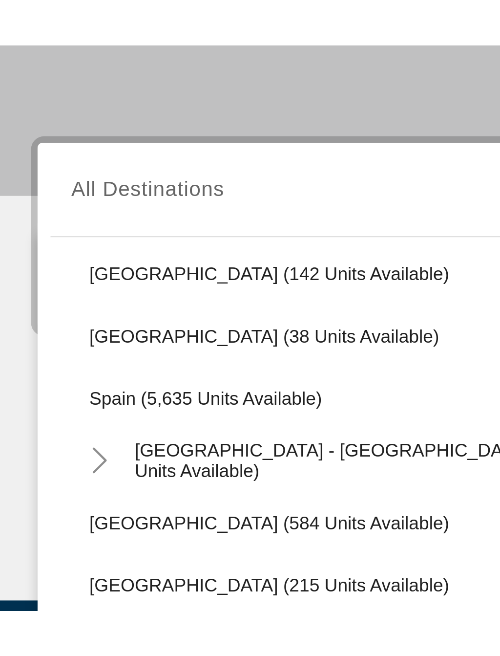
scroll to position [474, 0]
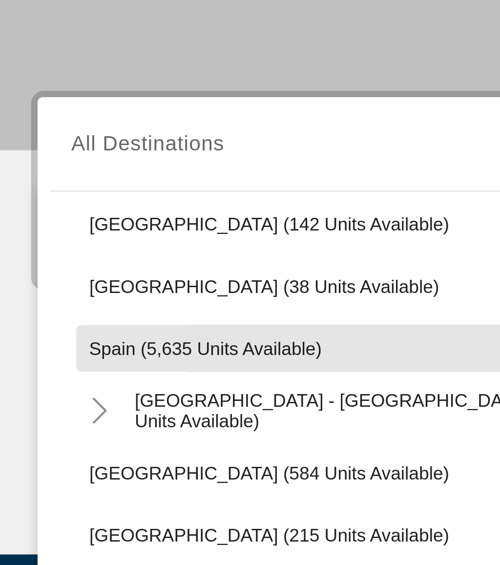
click at [87, 364] on span "Spain (5,635 units available)" at bounding box center [86, 368] width 88 height 8
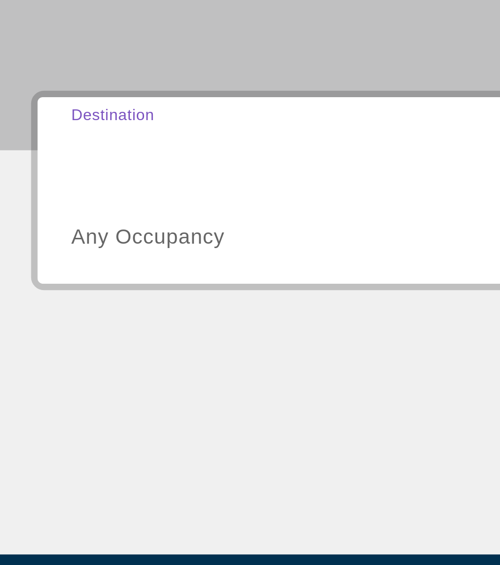
type input "**********"
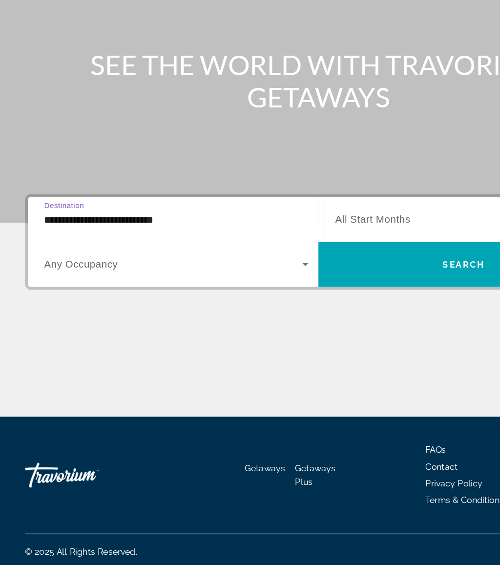
click at [241, 320] on icon "Search widget" at bounding box center [240, 326] width 12 height 12
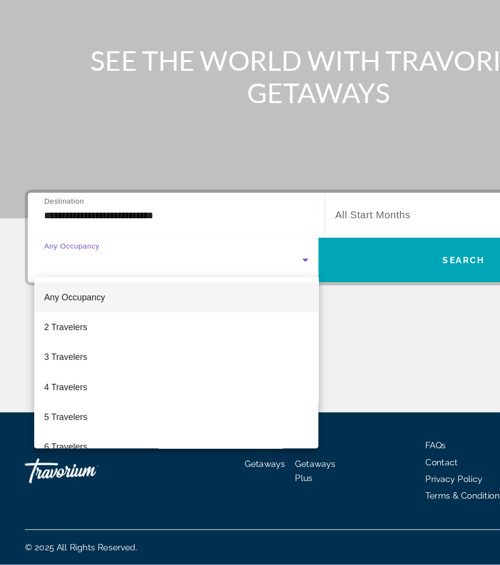
click at [87, 414] on mat-option "4 Travelers" at bounding box center [138, 425] width 223 height 23
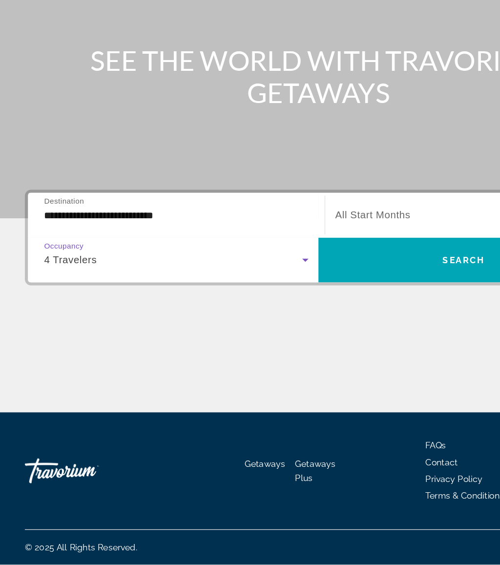
click at [308, 314] on span "Search widget" at bounding box center [364, 325] width 228 height 23
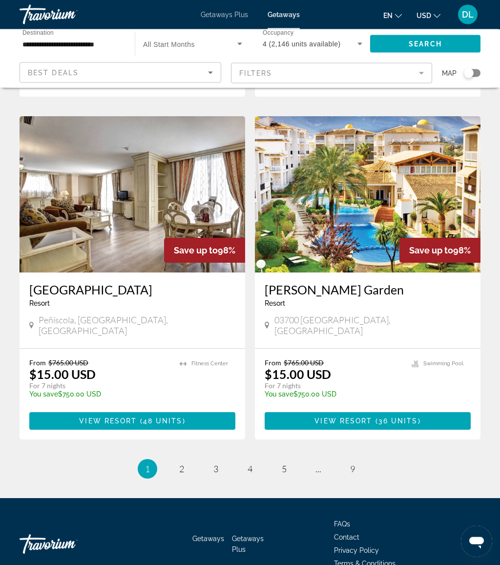
scroll to position [1725, 0]
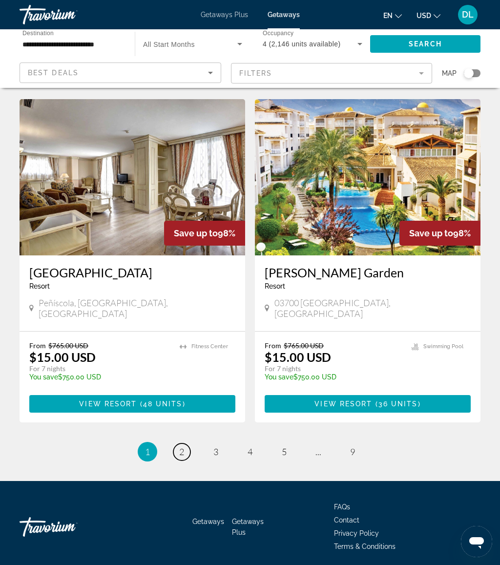
click at [179, 447] on span "2" at bounding box center [181, 452] width 5 height 11
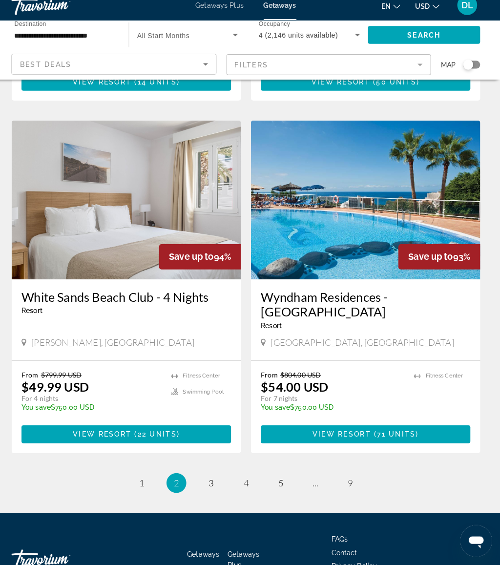
scroll to position [1725, 0]
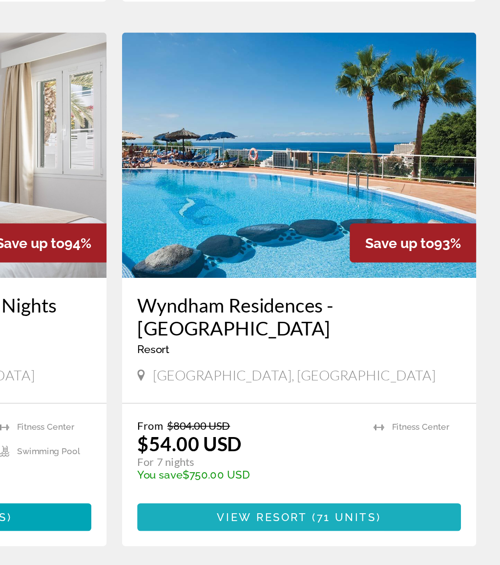
click at [265, 418] on span "Main content" at bounding box center [368, 429] width 206 height 23
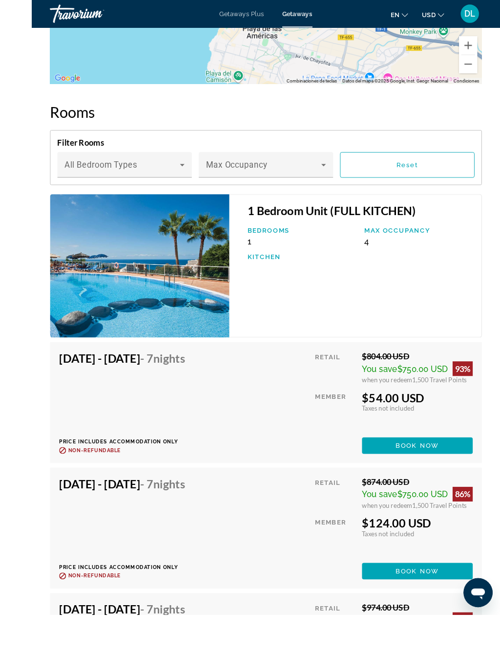
scroll to position [2024, 0]
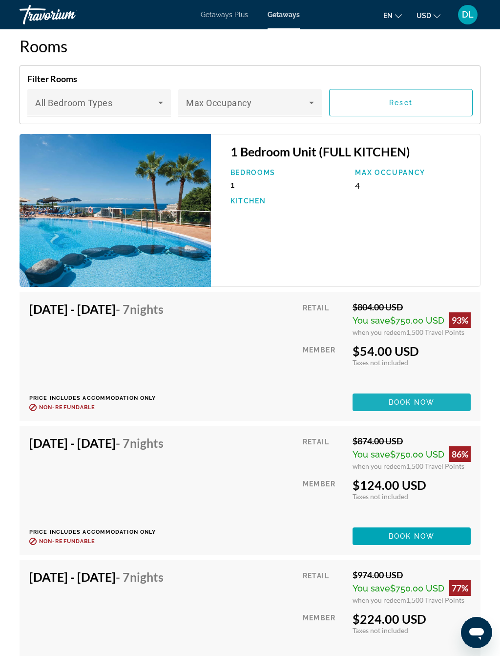
click at [430, 400] on span "Book now" at bounding box center [412, 402] width 46 height 8
